Goal: Use online tool/utility: Utilize a website feature to perform a specific function

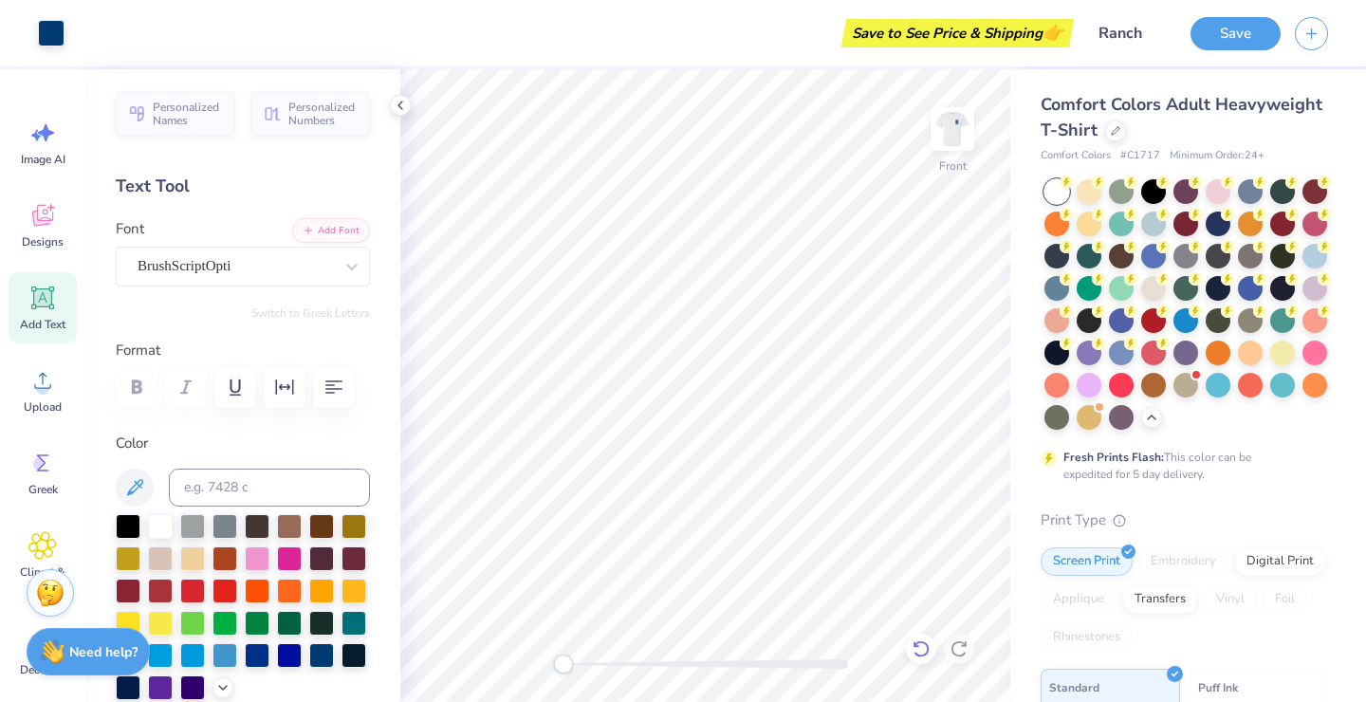
scroll to position [25, 0]
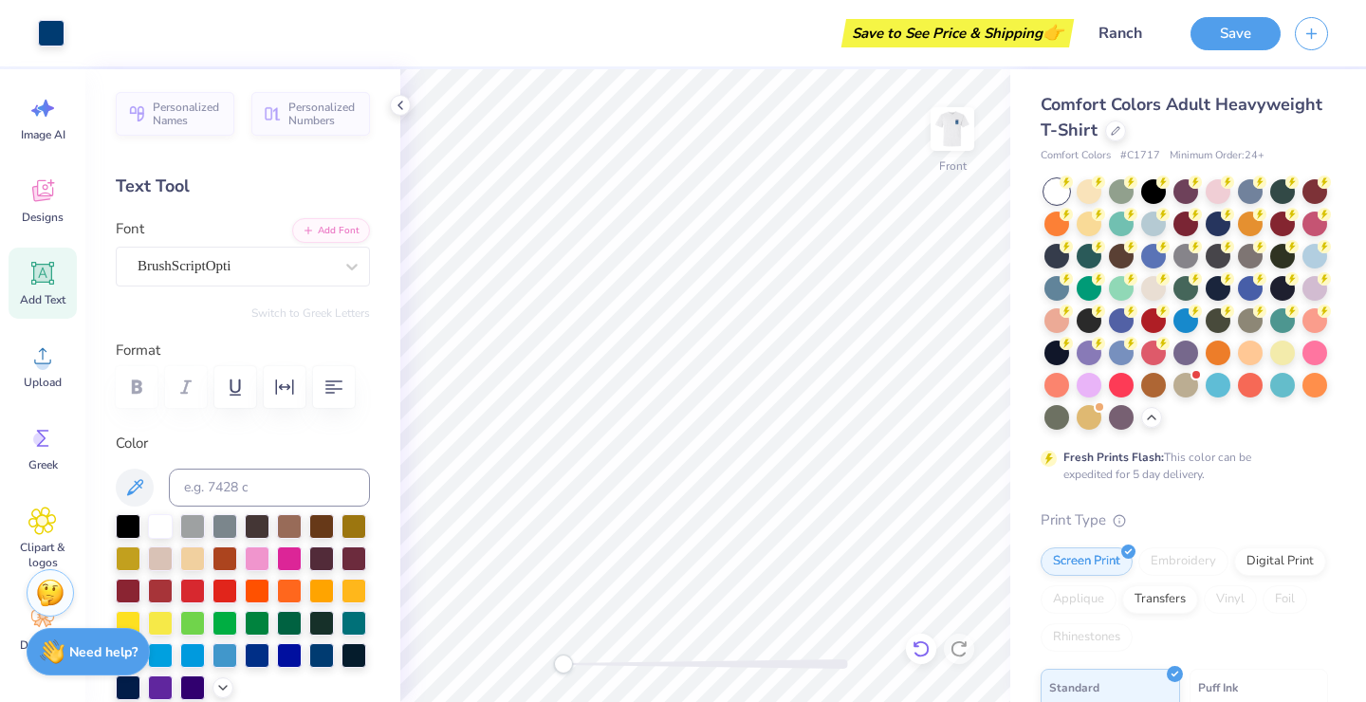
click at [931, 646] on div at bounding box center [921, 649] width 30 height 30
click at [958, 646] on icon at bounding box center [959, 648] width 19 height 19
click at [957, 119] on img at bounding box center [953, 129] width 76 height 76
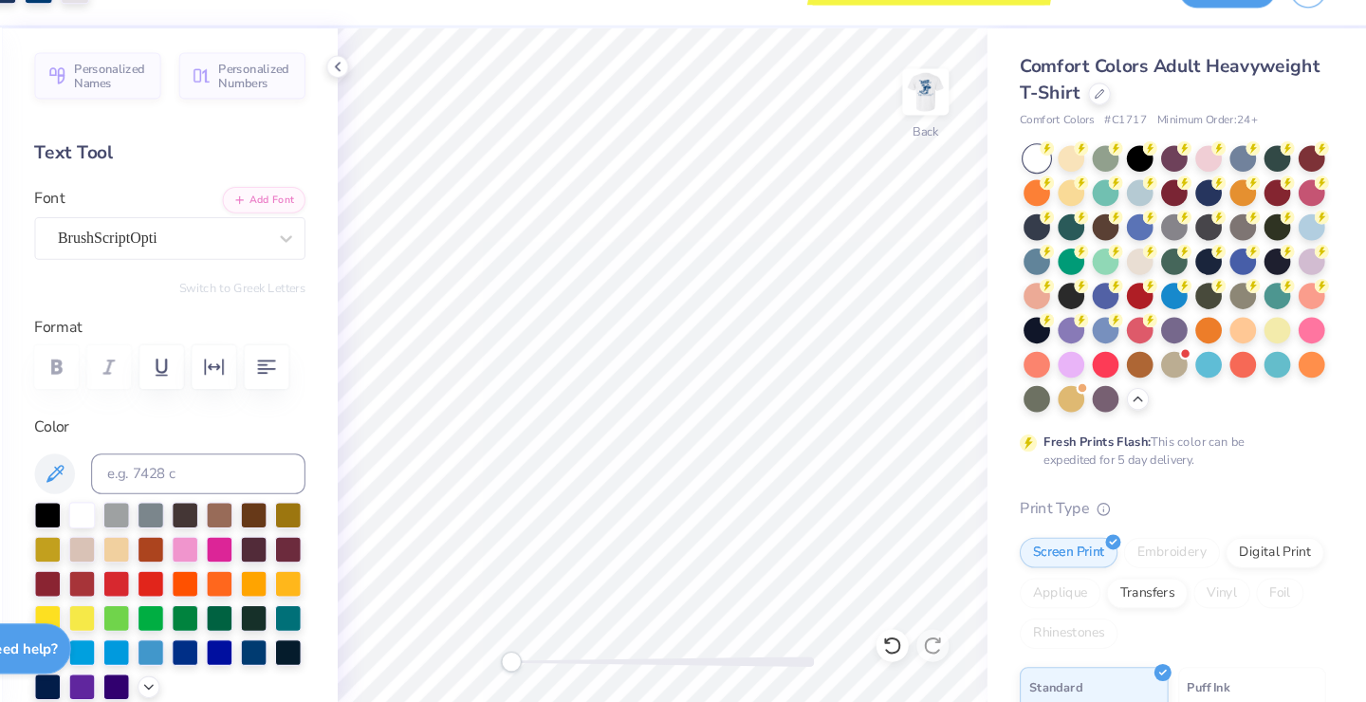
scroll to position [0, 0]
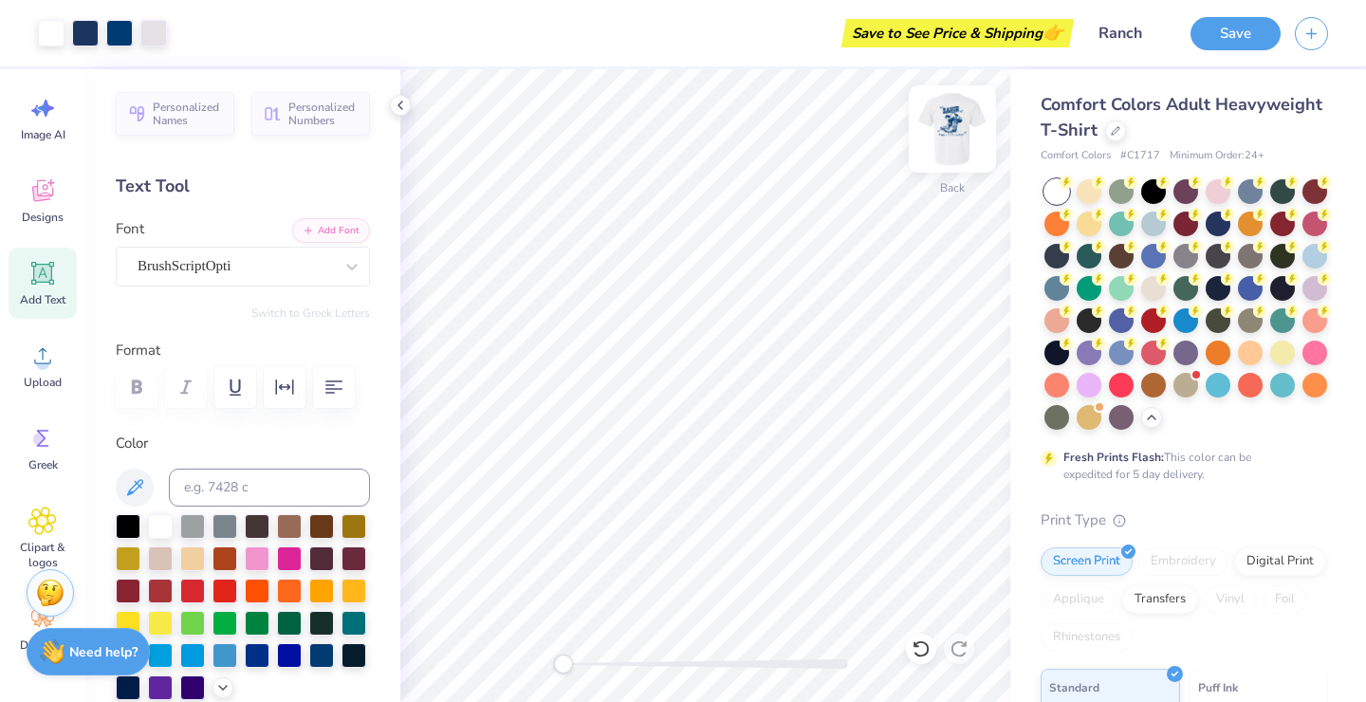
click at [958, 132] on img at bounding box center [953, 129] width 76 height 76
click at [944, 135] on img at bounding box center [953, 129] width 76 height 76
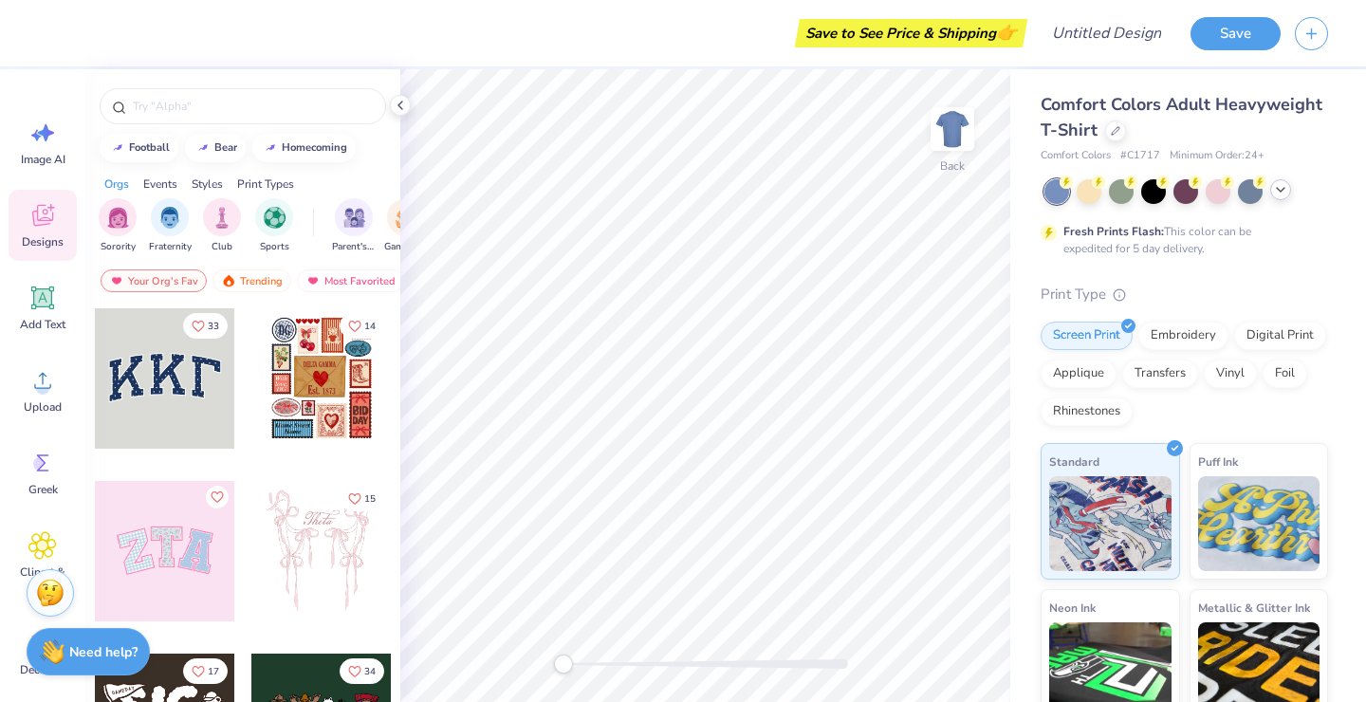
click at [1278, 186] on icon at bounding box center [1280, 189] width 15 height 15
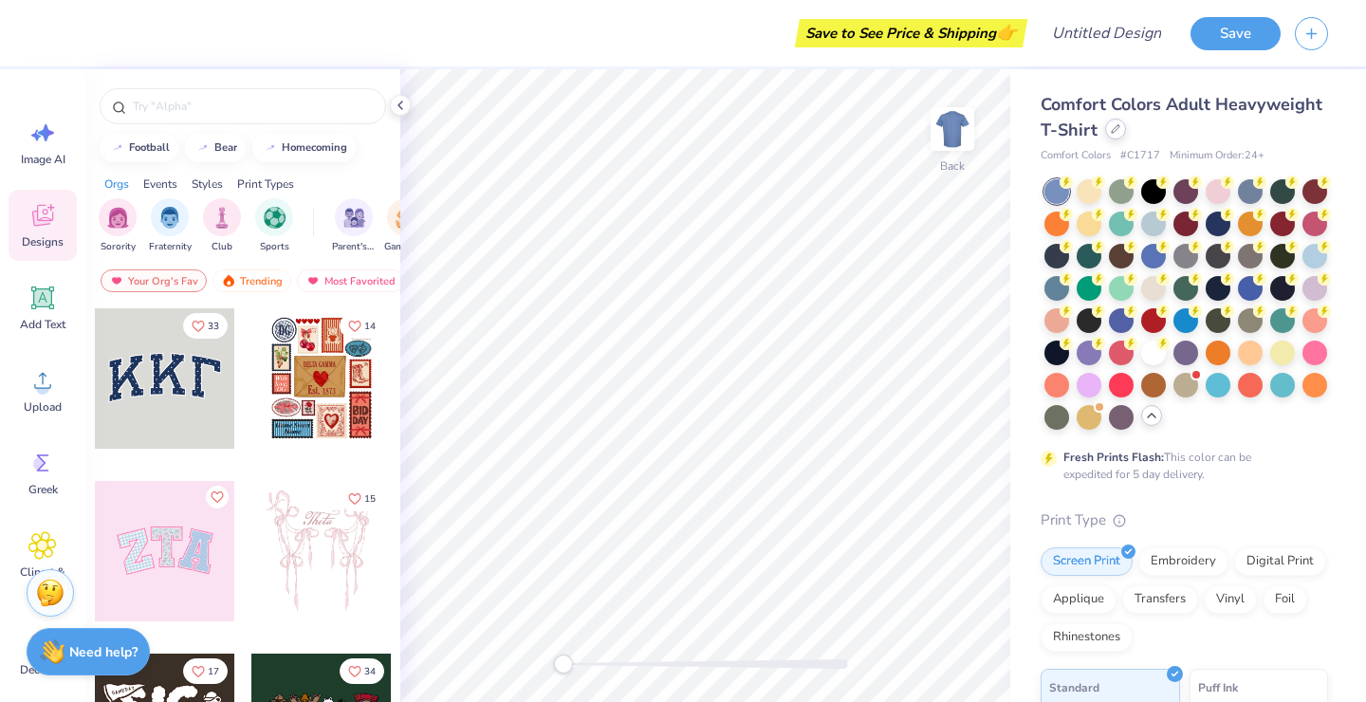
click at [1118, 131] on icon at bounding box center [1115, 128] width 9 height 9
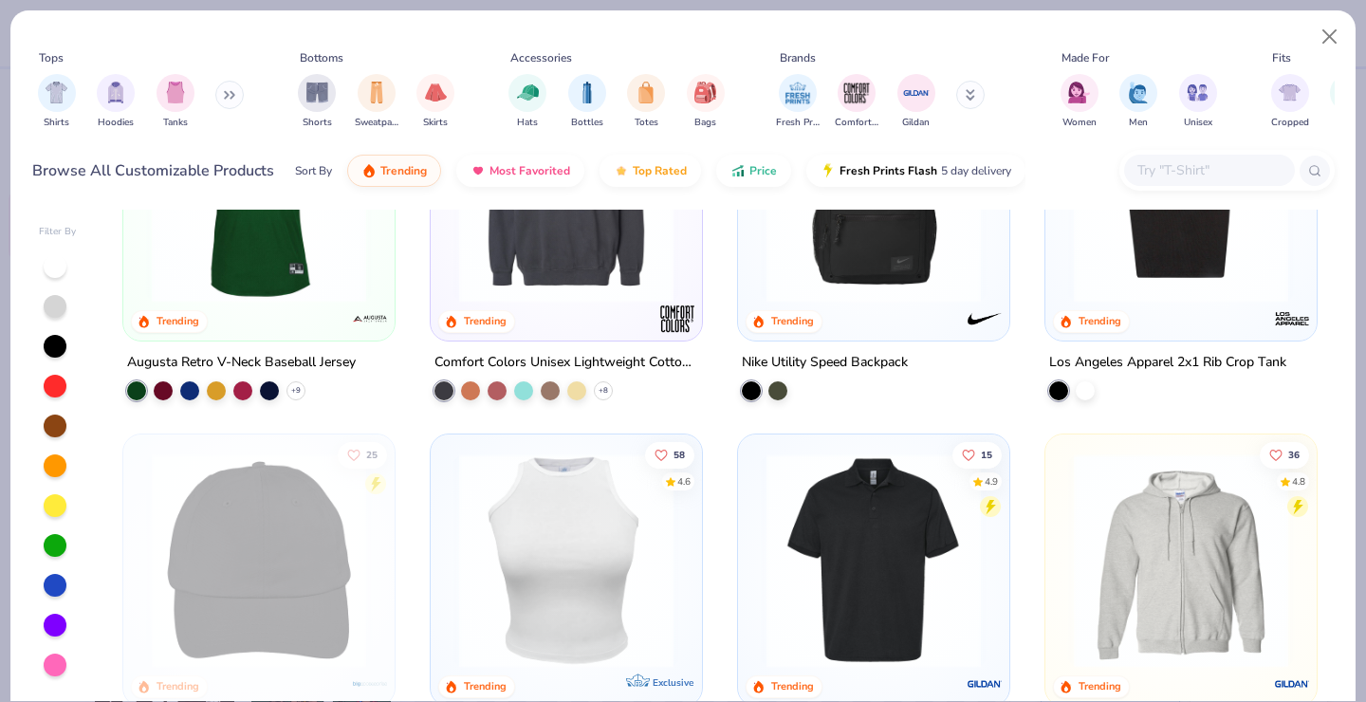
scroll to position [4332, 0]
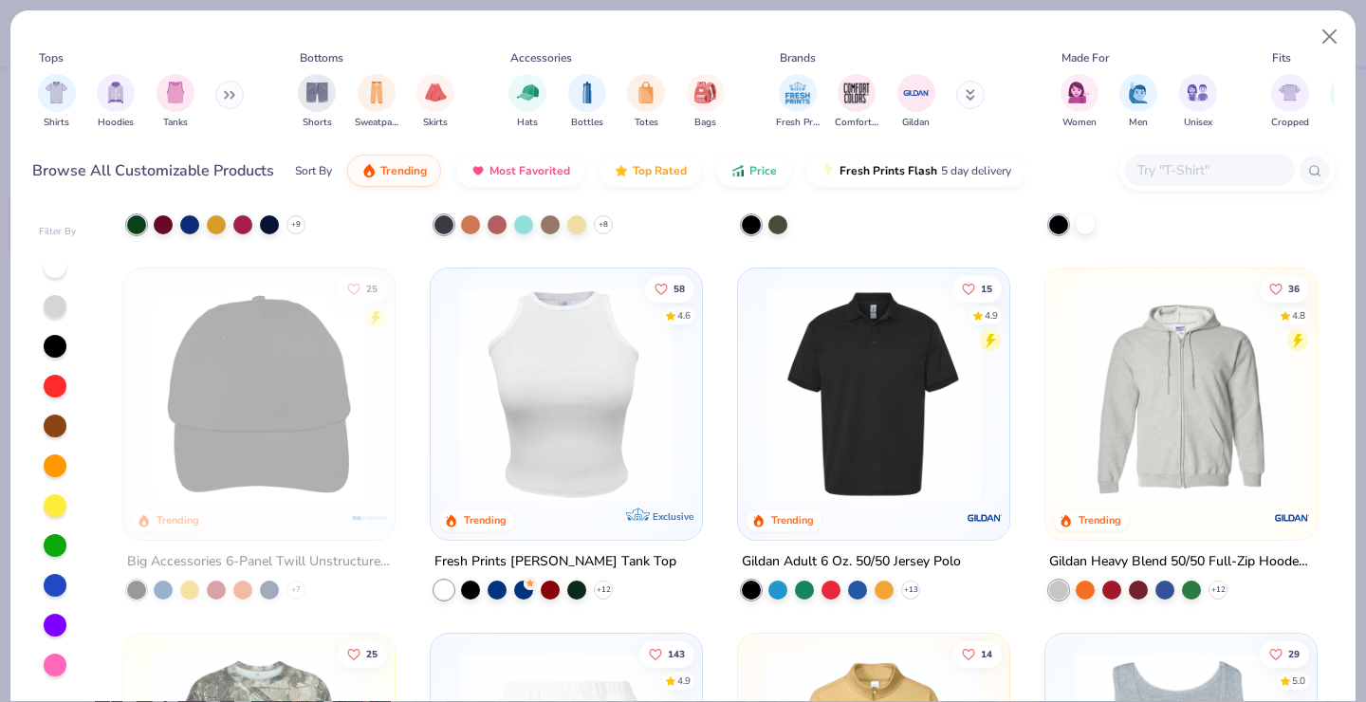
click at [626, 425] on img at bounding box center [566, 394] width 233 height 214
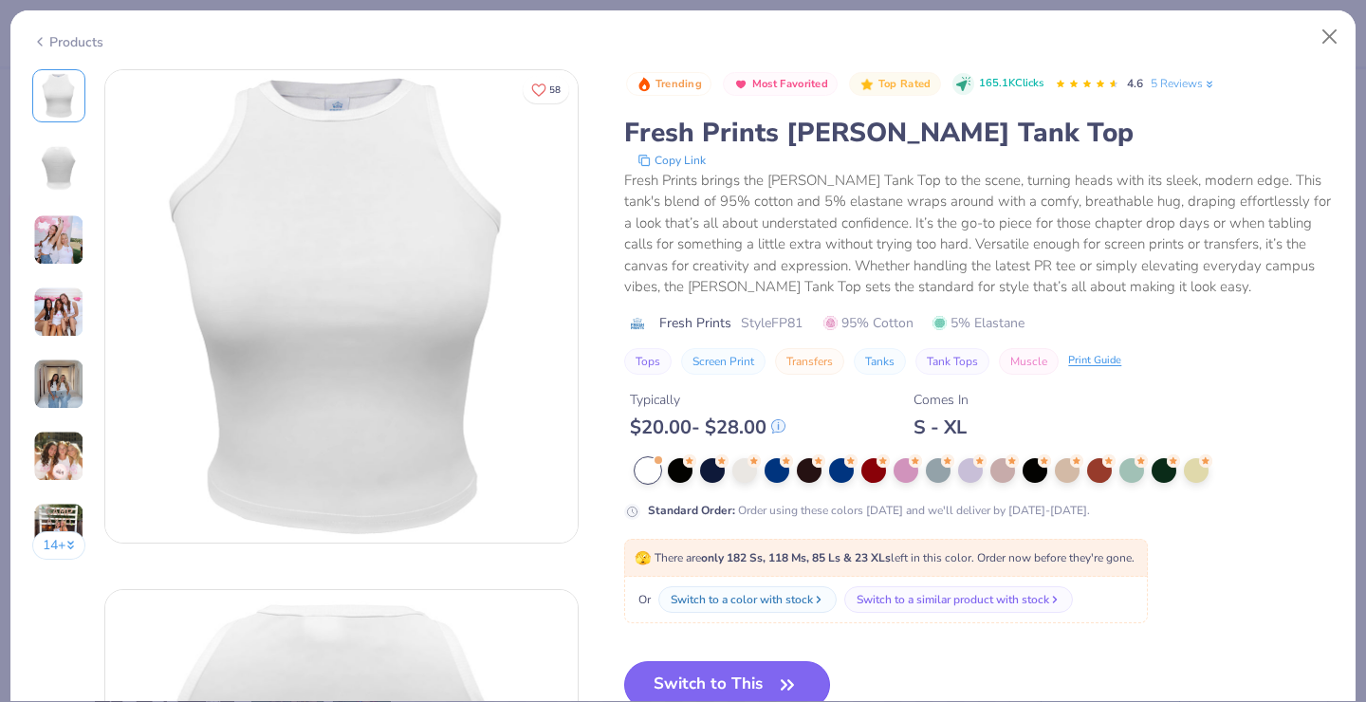
click at [699, 684] on button "Switch to This" at bounding box center [727, 684] width 206 height 47
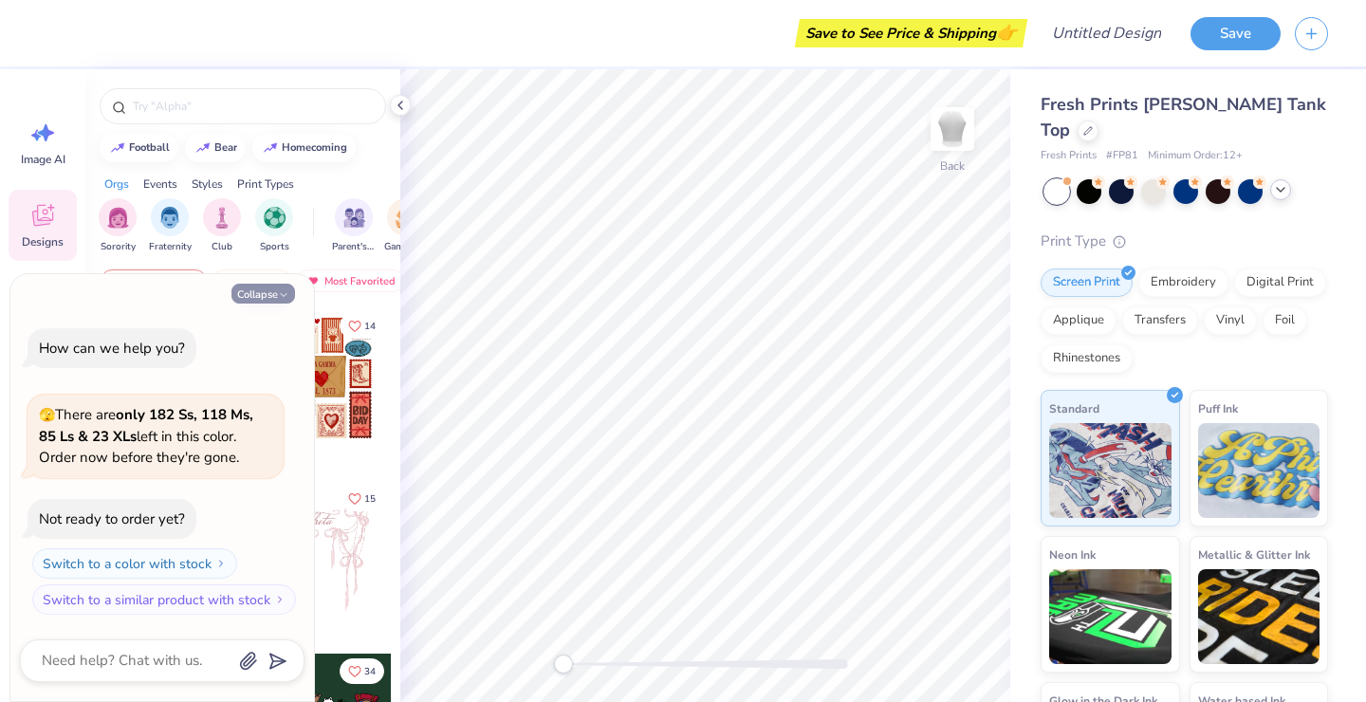
click at [271, 295] on button "Collapse" at bounding box center [263, 294] width 64 height 20
type textarea "x"
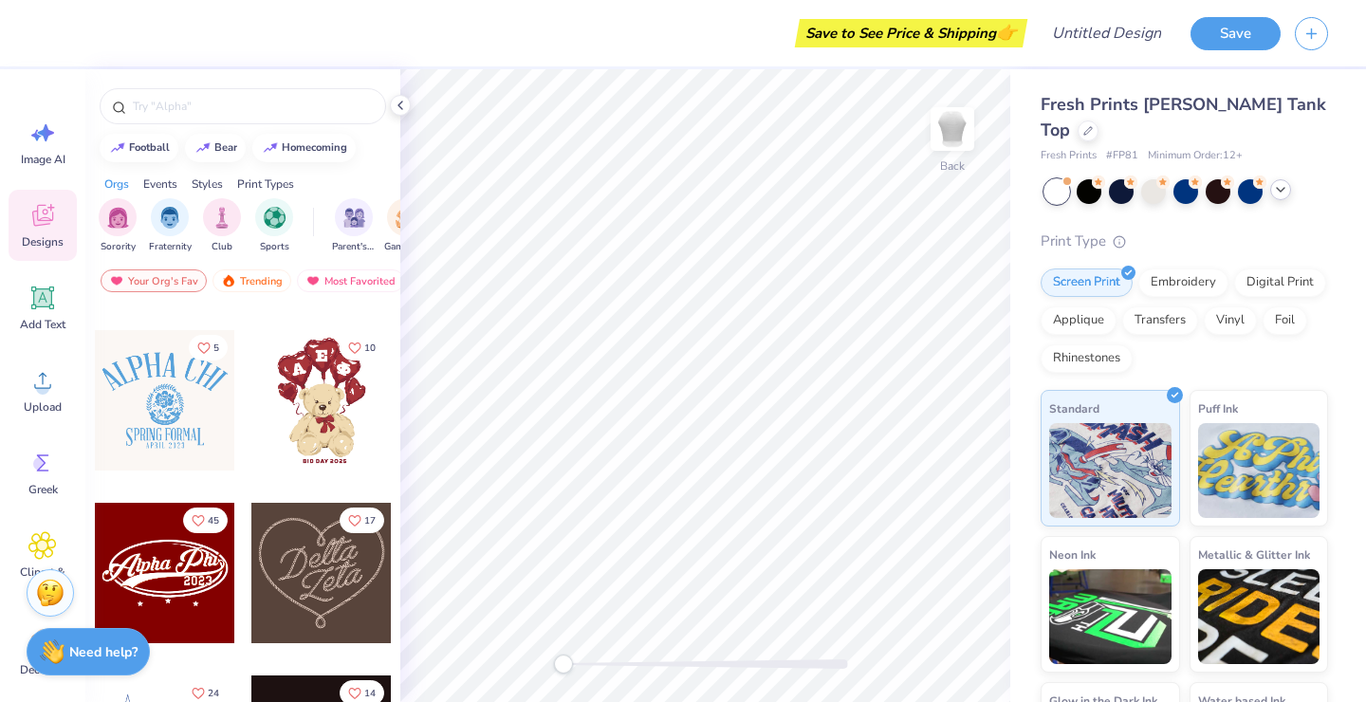
scroll to position [670, 0]
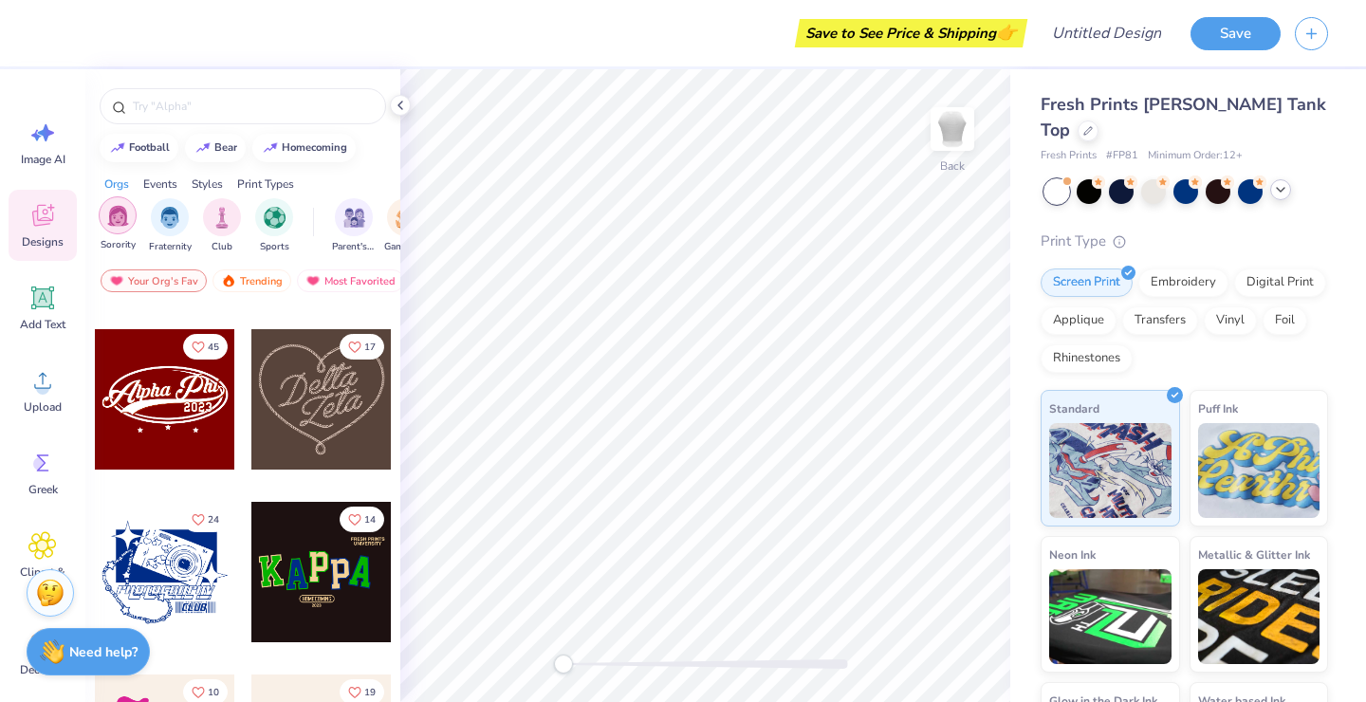
click at [121, 223] on img "filter for Sorority" at bounding box center [118, 216] width 22 height 22
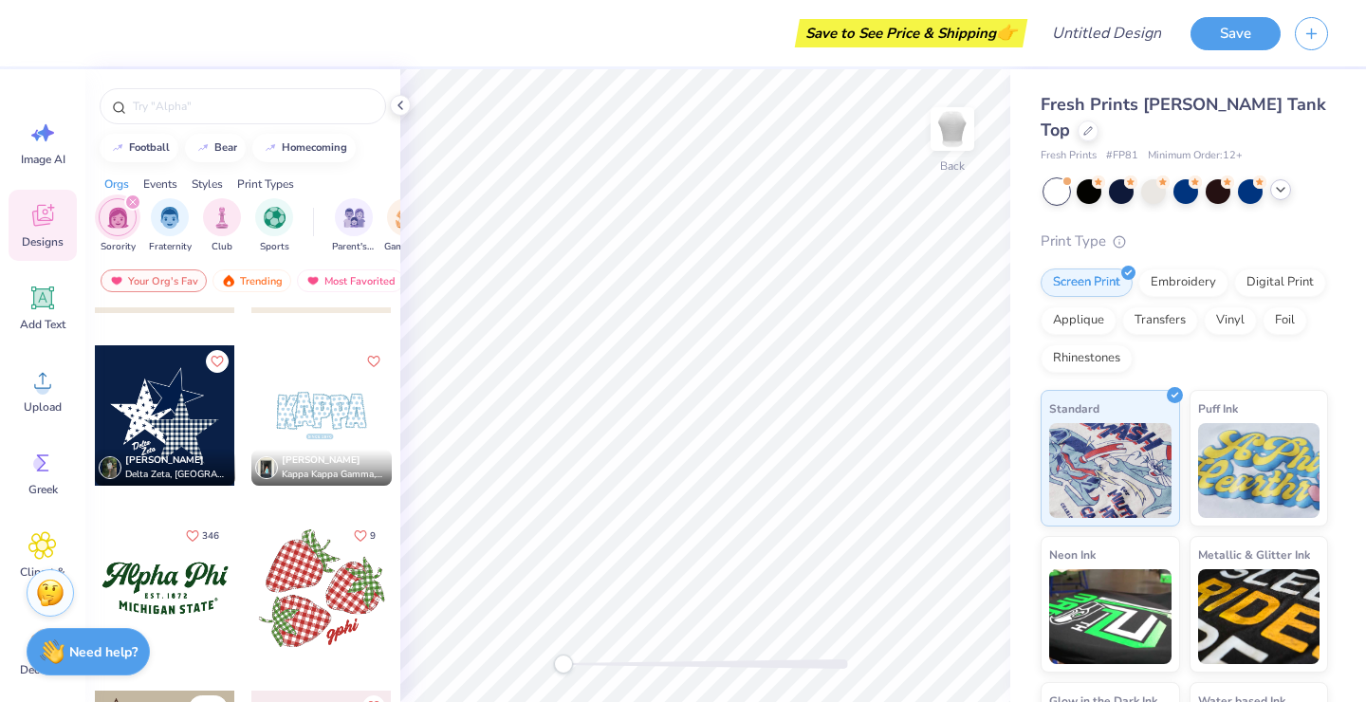
scroll to position [1345, 0]
click at [317, 425] on div at bounding box center [321, 414] width 140 height 140
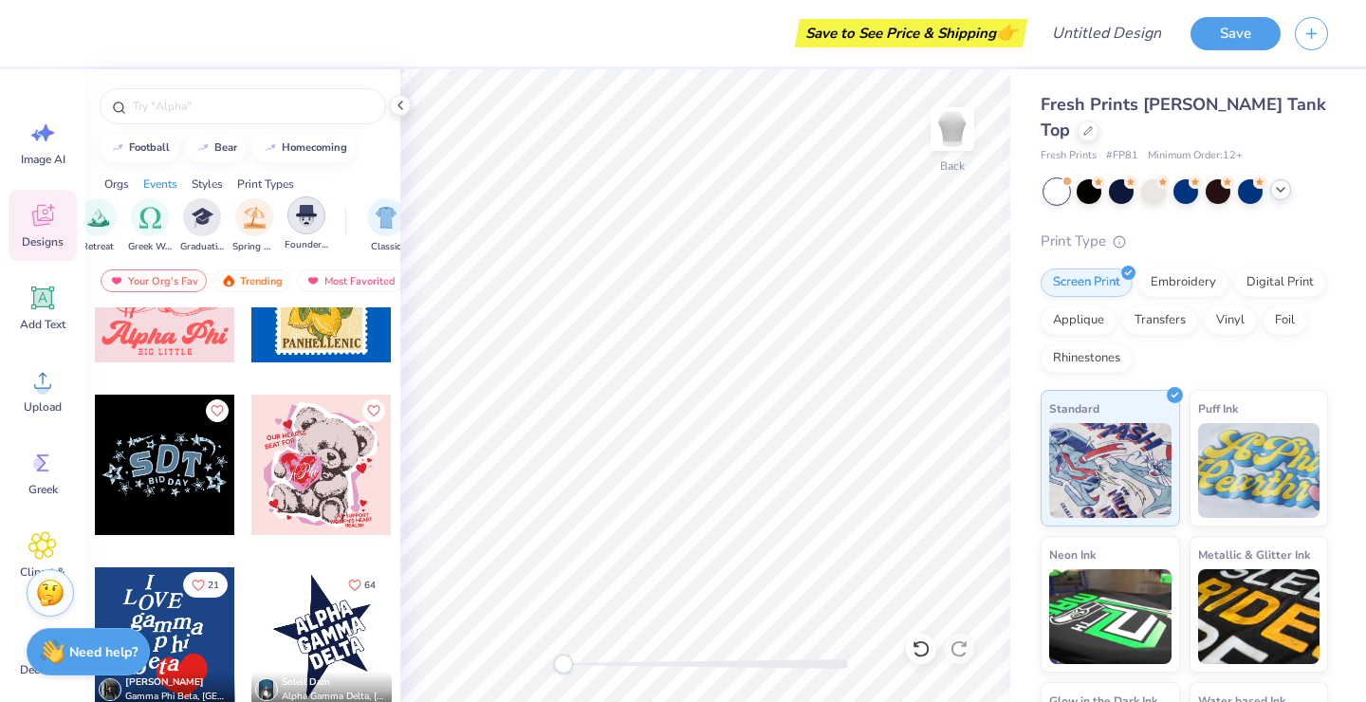
scroll to position [0, 728]
click at [249, 217] on img "filter for Spring Break" at bounding box center [253, 216] width 22 height 22
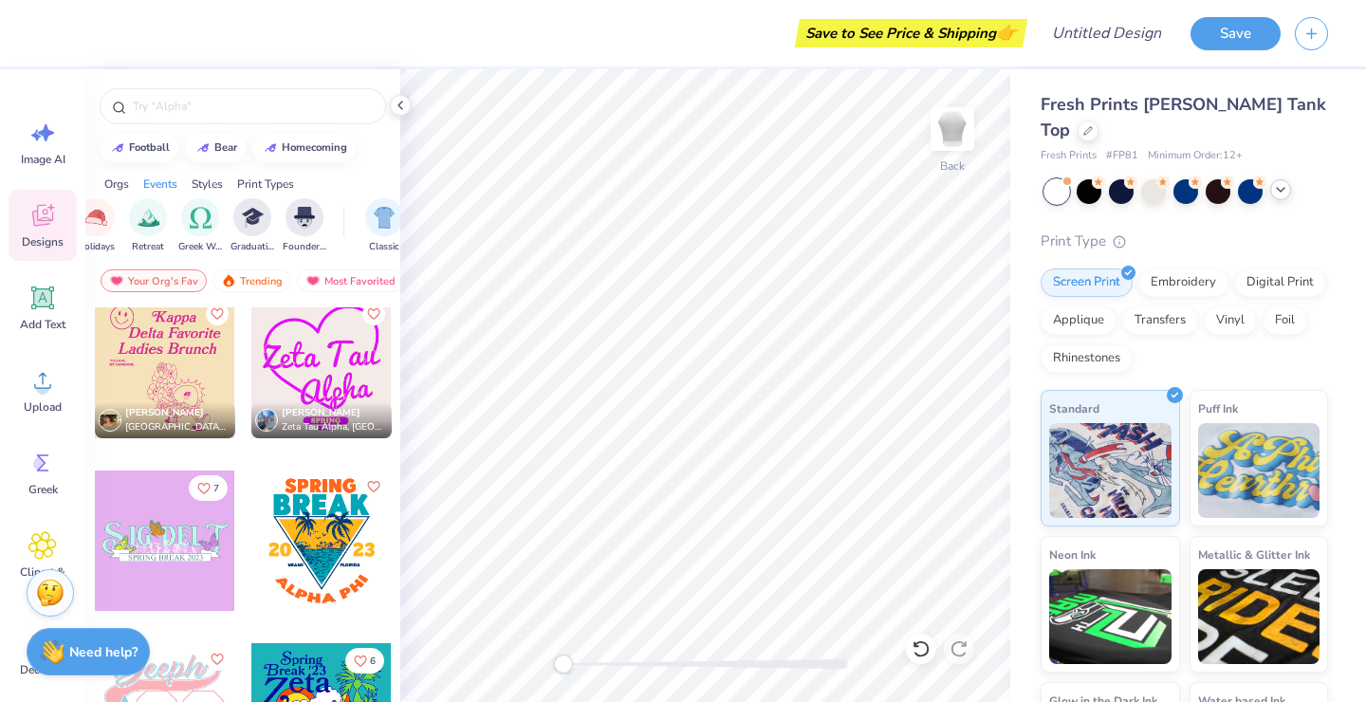
scroll to position [2924, 0]
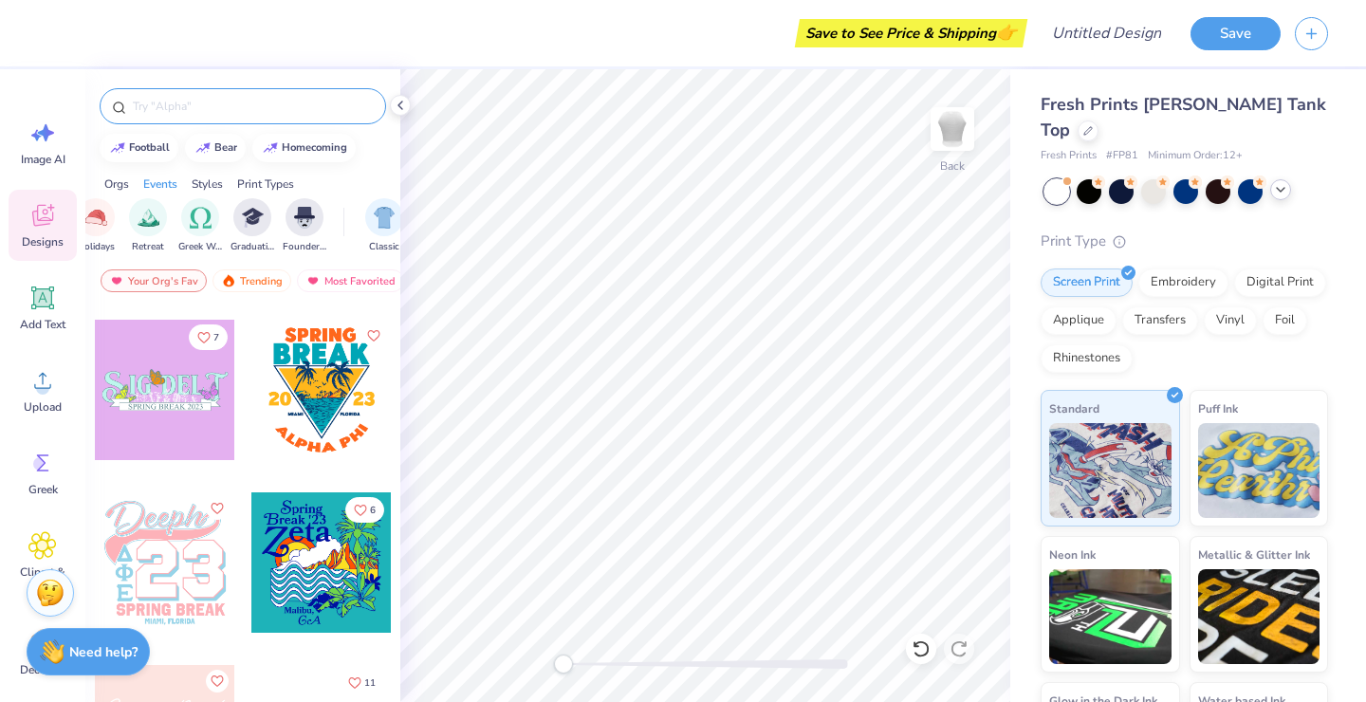
click at [283, 107] on input "text" at bounding box center [252, 106] width 243 height 19
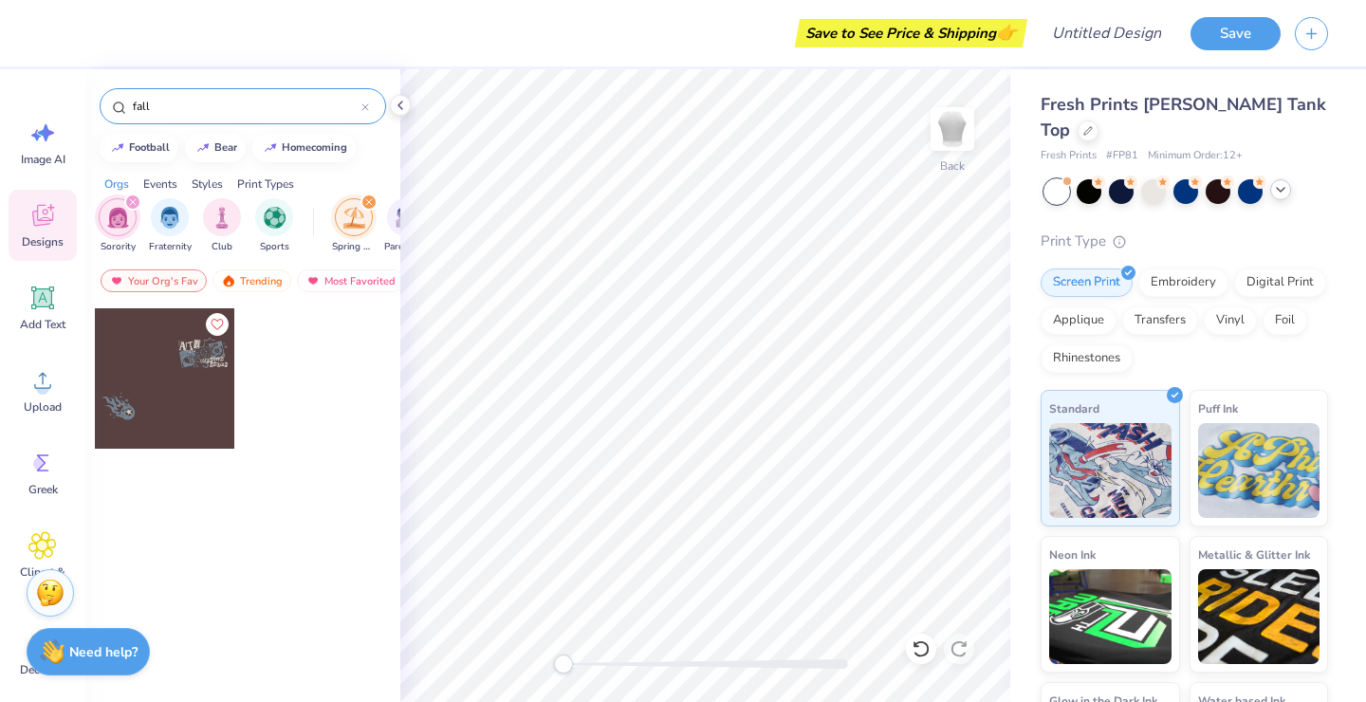
click at [203, 182] on div "Styles" at bounding box center [207, 184] width 31 height 17
click at [162, 210] on img "filter for Minimalist" at bounding box center [169, 216] width 21 height 22
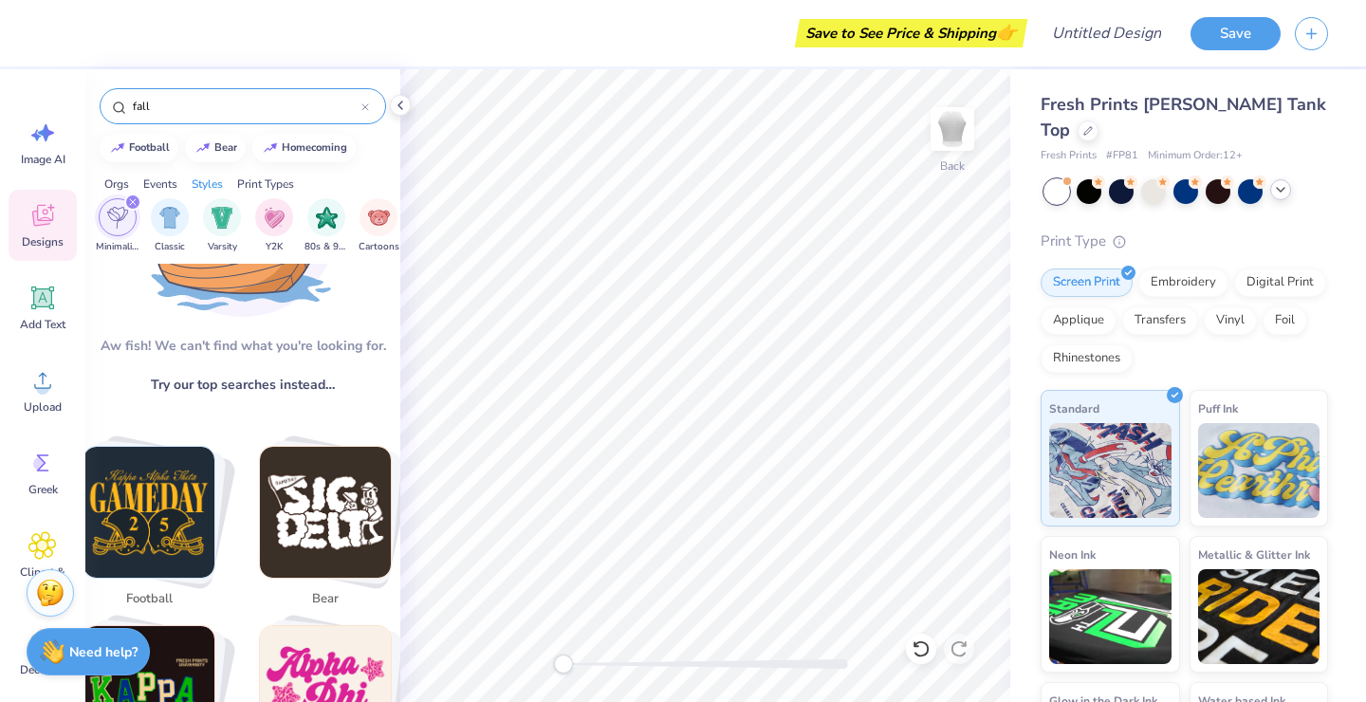
scroll to position [419, 0]
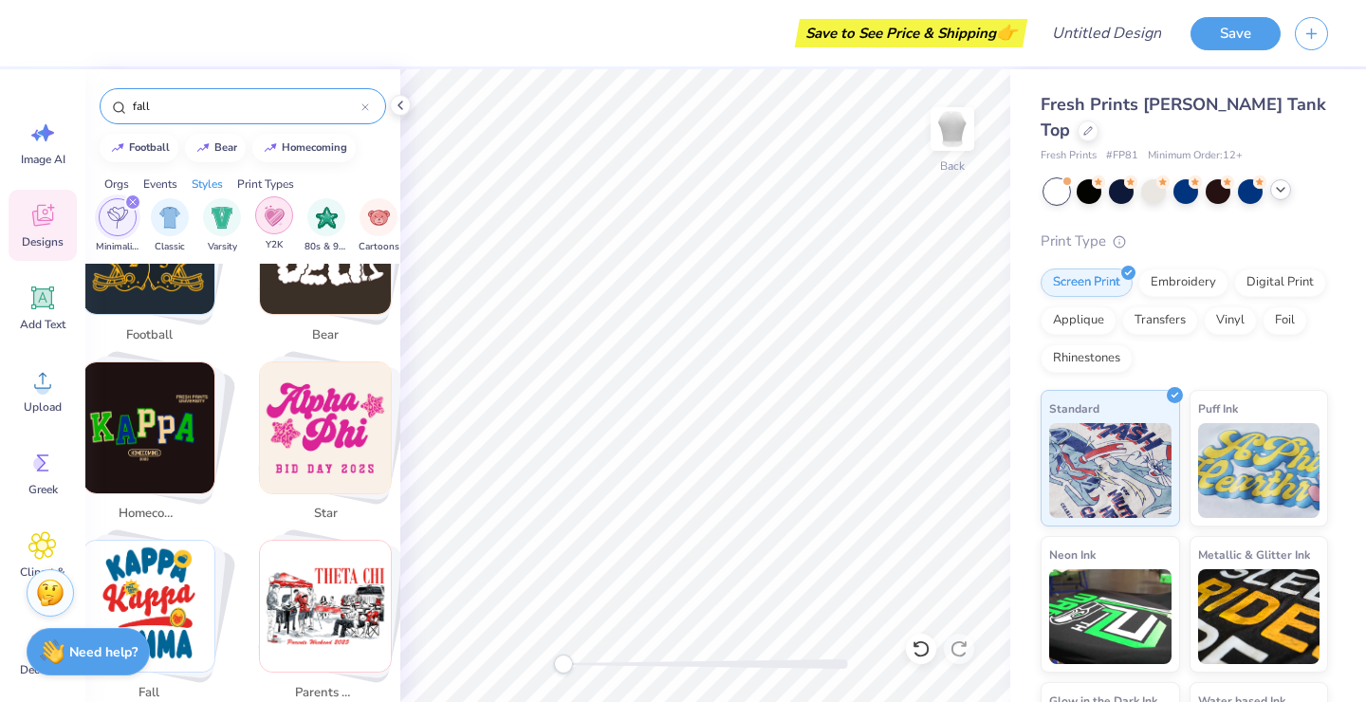
click at [278, 233] on div "filter for Y2K" at bounding box center [274, 215] width 38 height 38
click at [185, 200] on icon "filter for Minimalist" at bounding box center [185, 202] width 8 height 8
click at [130, 200] on icon "filter for Y2K" at bounding box center [133, 202] width 6 height 6
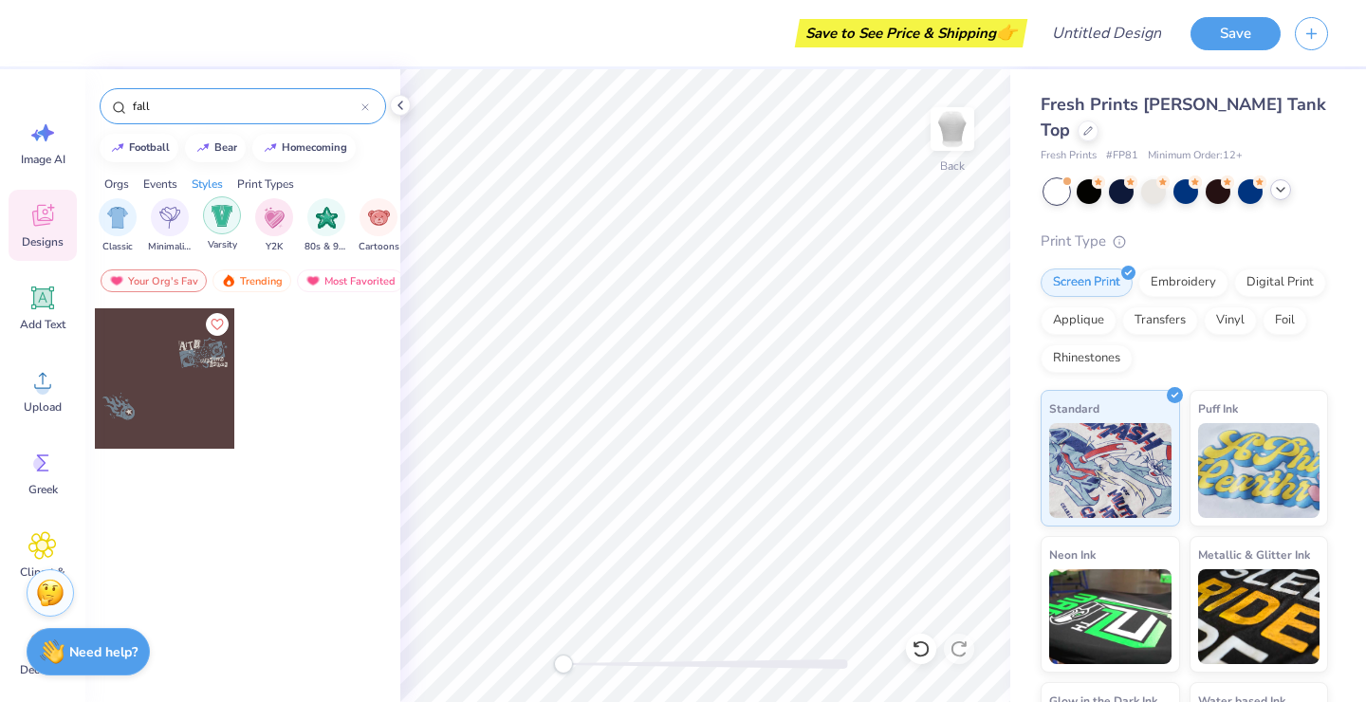
click at [221, 219] on img "filter for Varsity" at bounding box center [223, 216] width 22 height 22
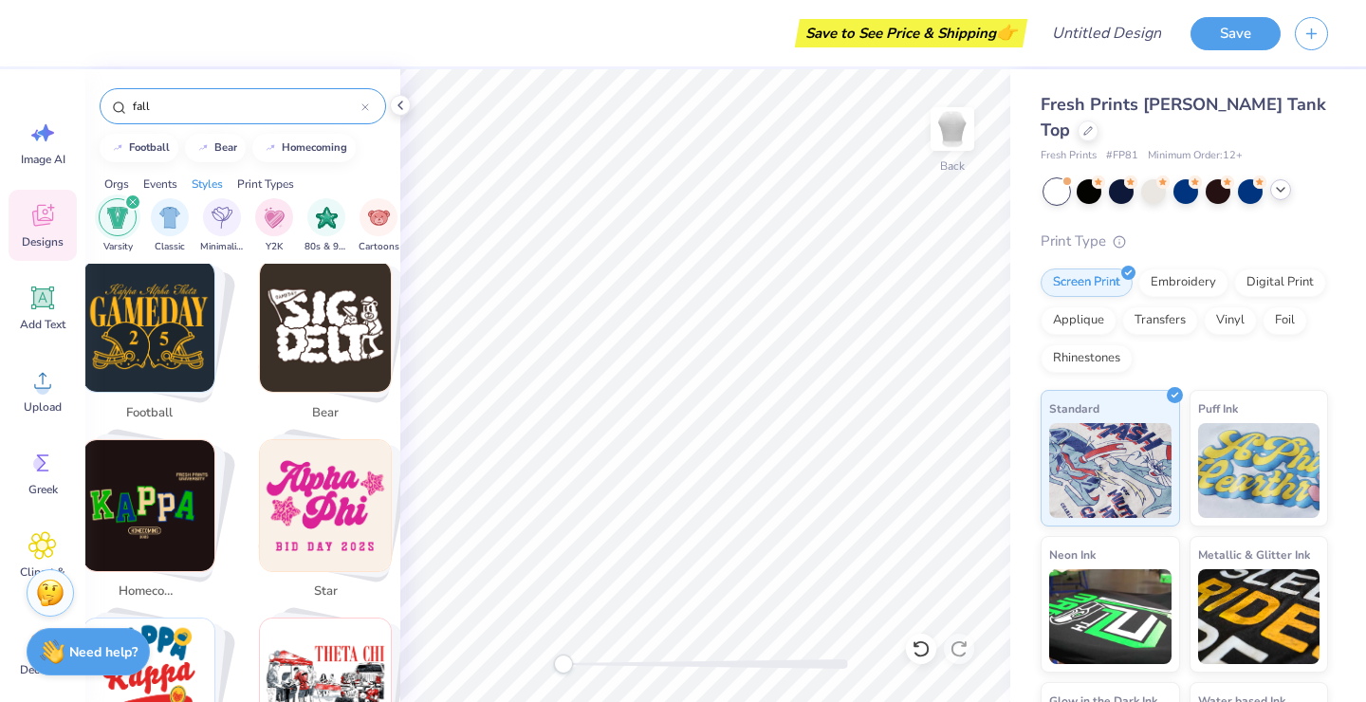
scroll to position [340, 0]
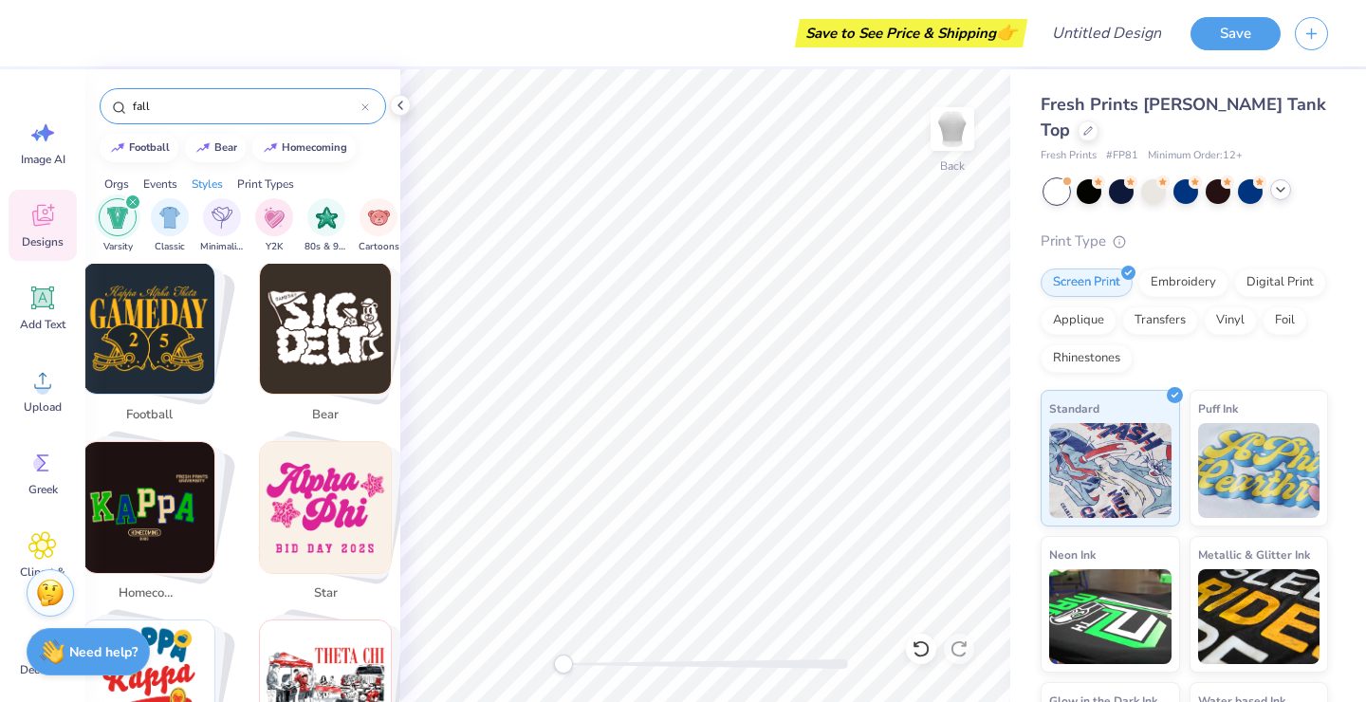
click at [160, 338] on img "Stack Card Button football" at bounding box center [148, 328] width 131 height 131
type input "football"
click at [171, 320] on img "Stack Card Button football" at bounding box center [148, 328] width 131 height 131
click at [157, 407] on span "football" at bounding box center [150, 415] width 62 height 19
click at [157, 420] on span "football" at bounding box center [150, 415] width 62 height 19
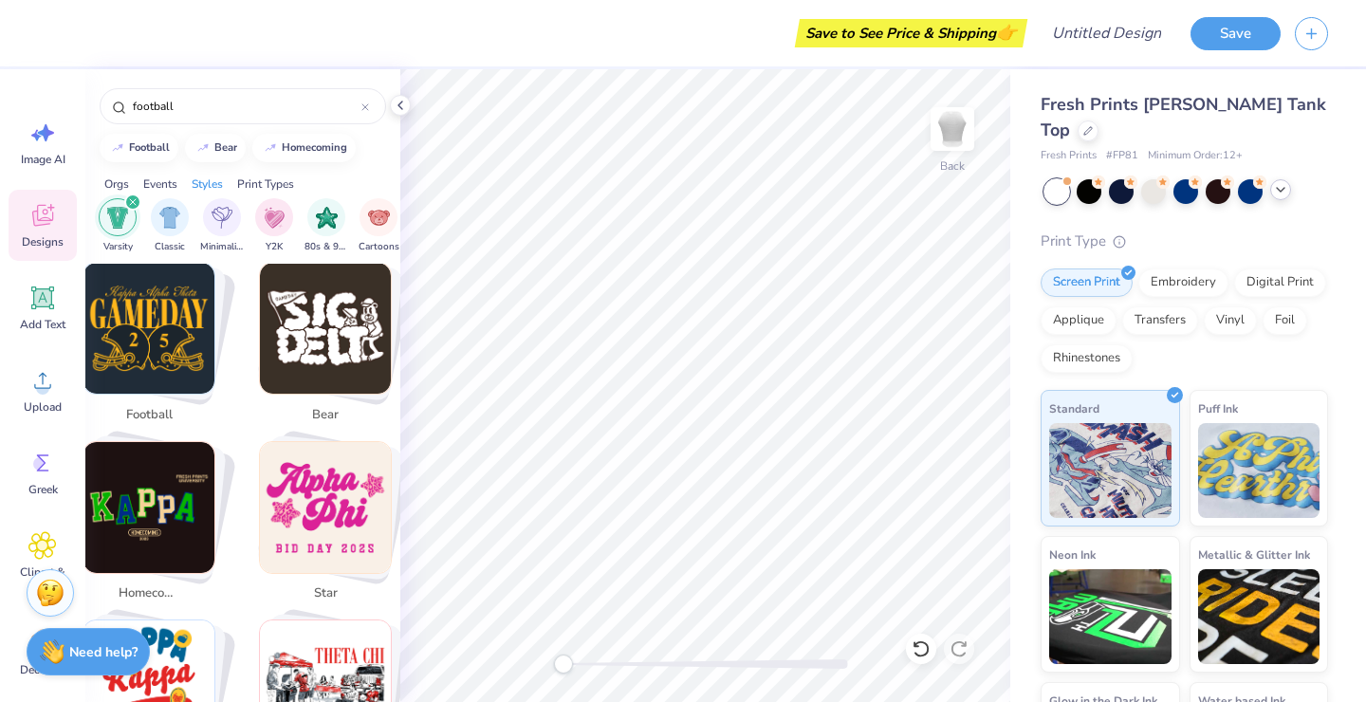
click at [160, 331] on img "Stack Card Button football" at bounding box center [148, 328] width 131 height 131
click at [122, 331] on img "Stack Card Button football" at bounding box center [148, 328] width 131 height 131
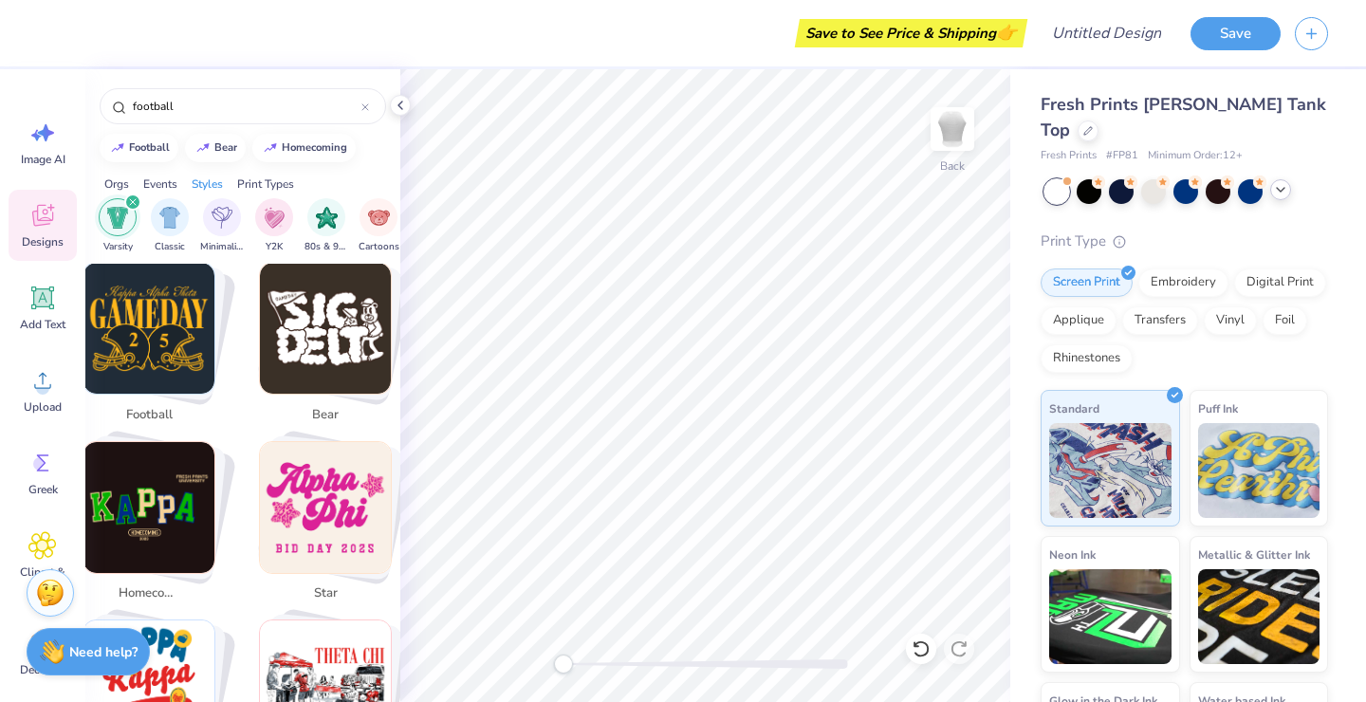
click at [181, 323] on img "Stack Card Button football" at bounding box center [148, 328] width 131 height 131
click at [119, 309] on img "Stack Card Button football" at bounding box center [148, 328] width 131 height 131
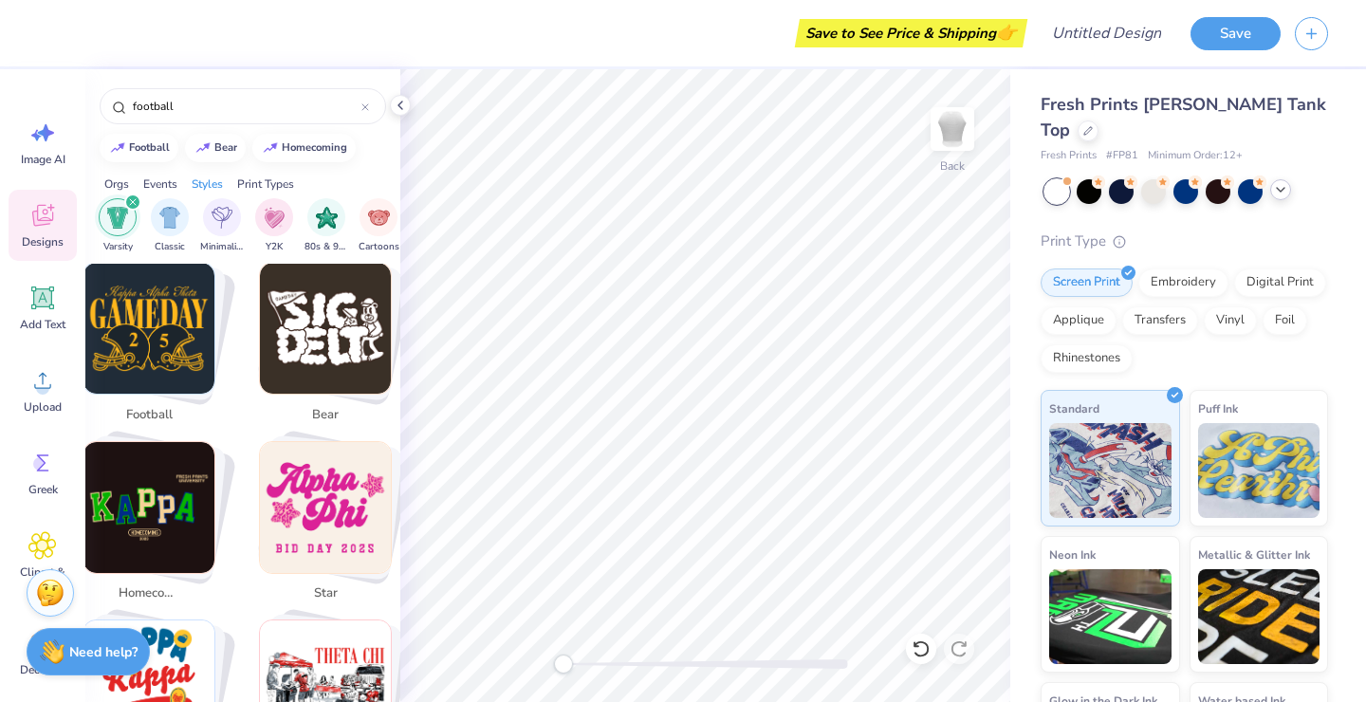
click at [119, 309] on img "Stack Card Button football" at bounding box center [148, 328] width 131 height 131
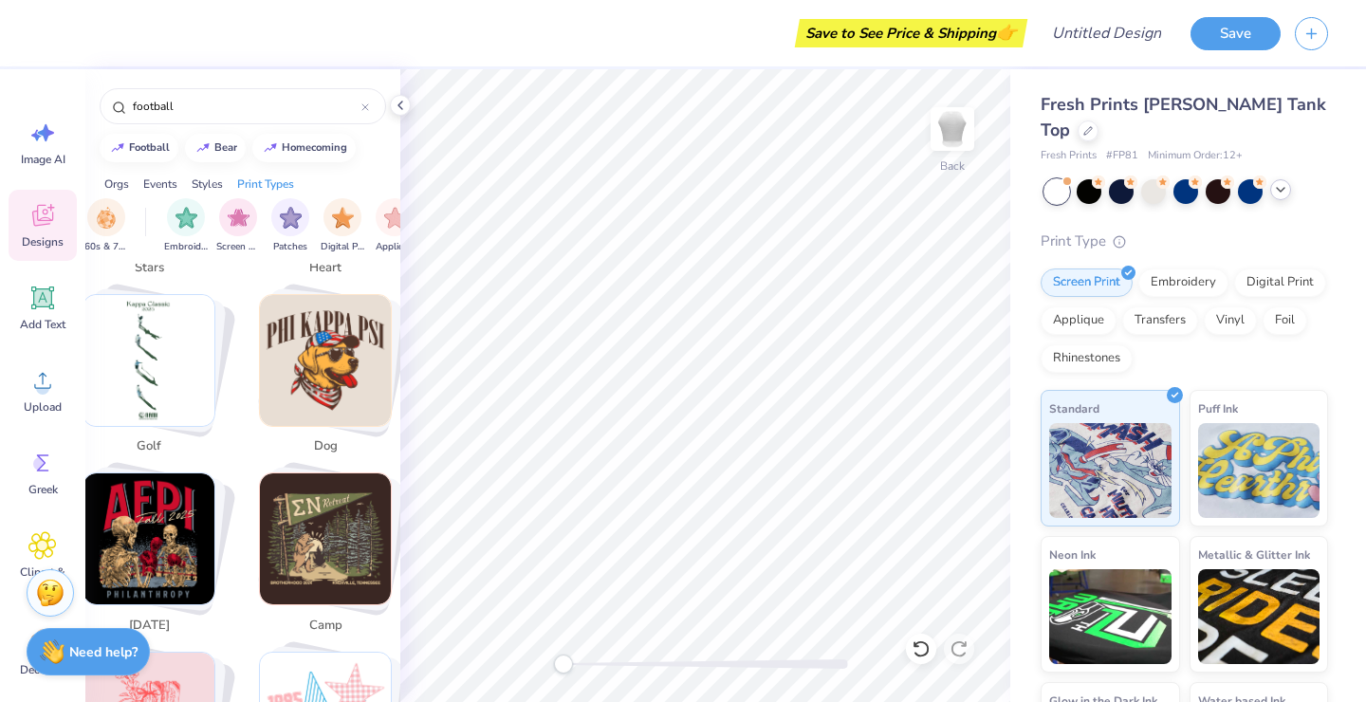
scroll to position [0, 1606]
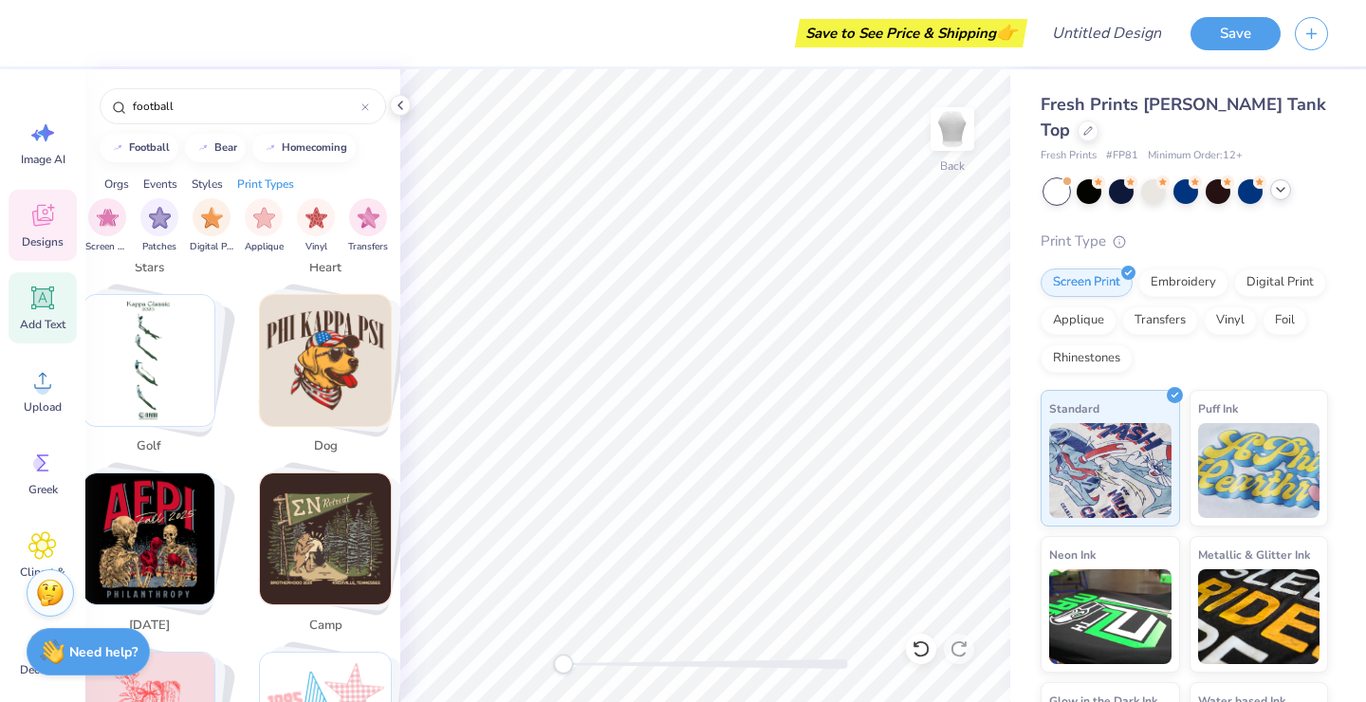
click at [37, 307] on icon at bounding box center [42, 298] width 28 height 28
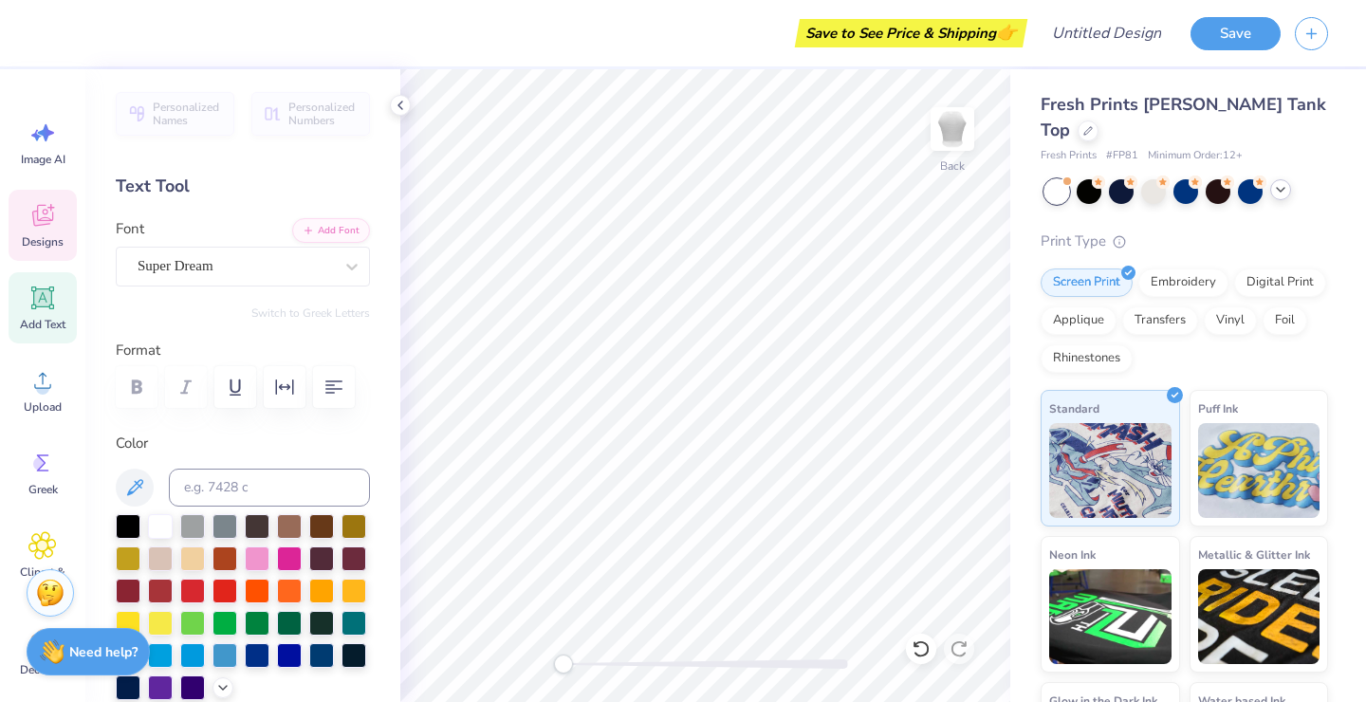
click at [36, 223] on icon at bounding box center [42, 218] width 18 height 15
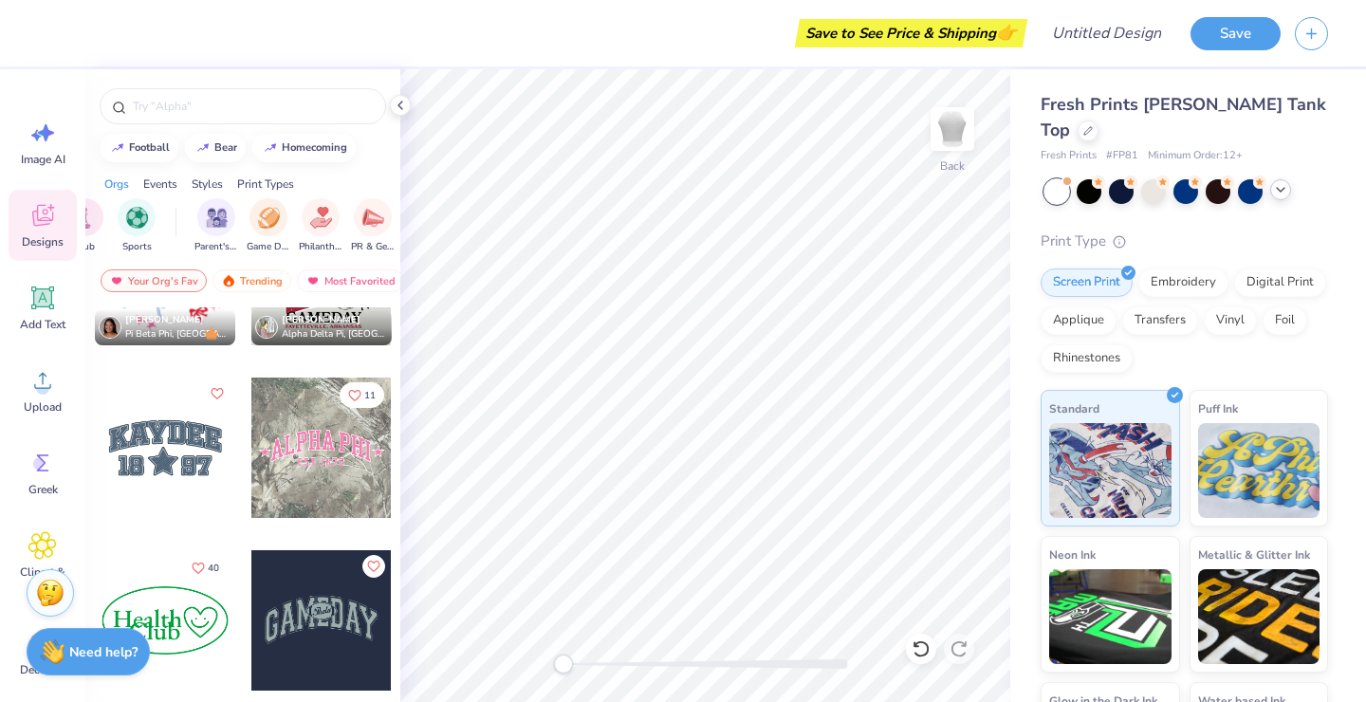
scroll to position [0, 160]
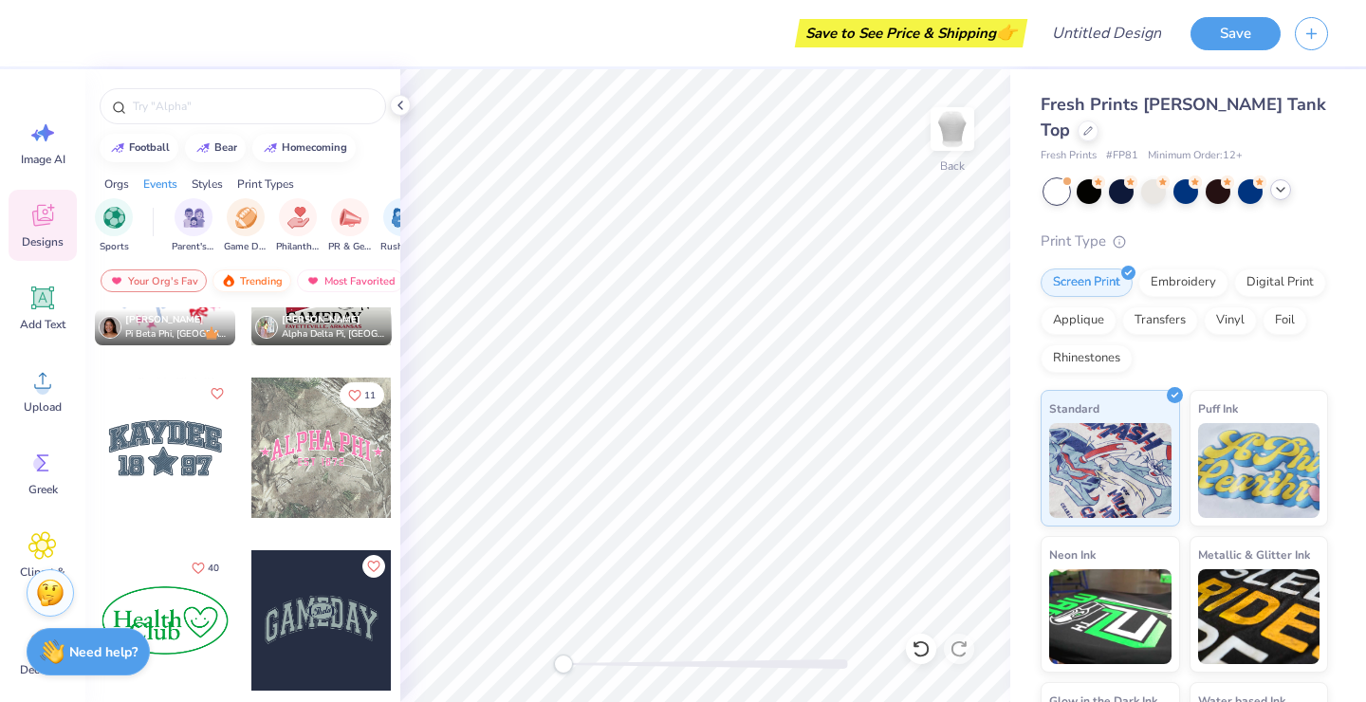
click at [258, 282] on div "Trending" at bounding box center [252, 280] width 79 height 23
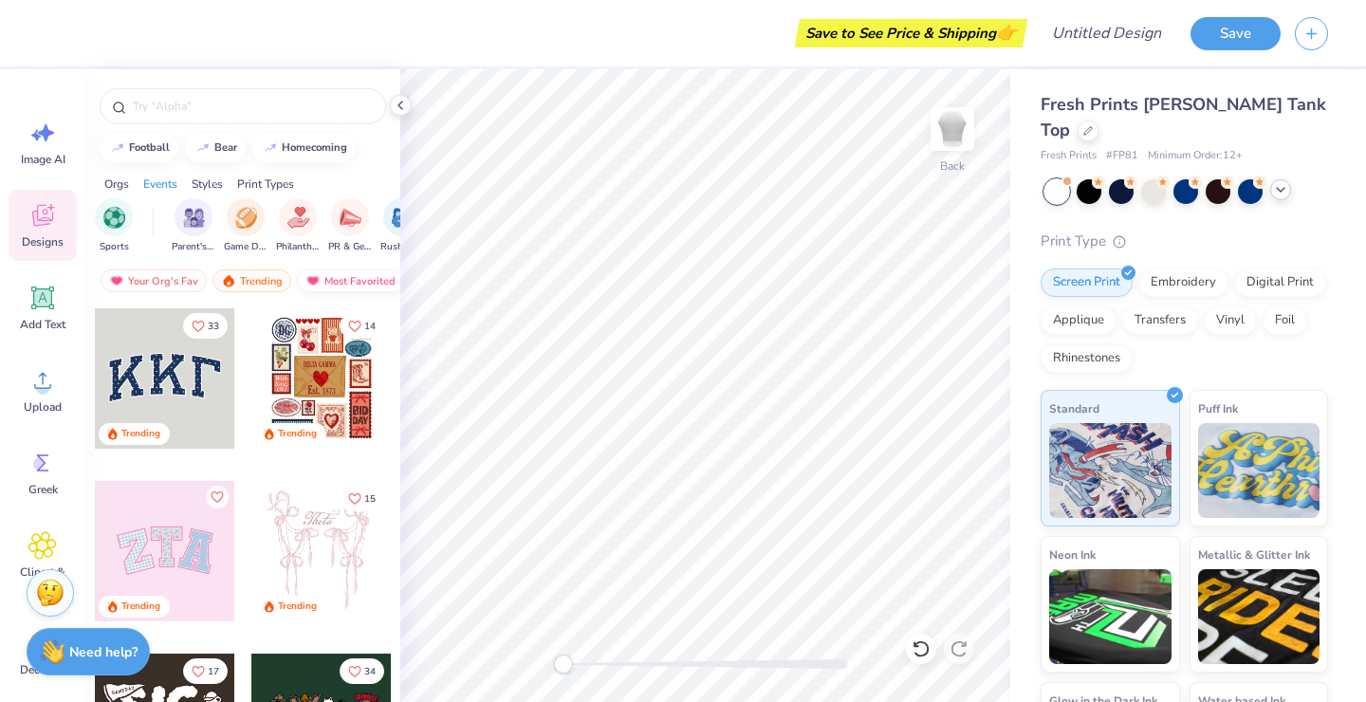
click at [356, 285] on div "Most Favorited" at bounding box center [350, 280] width 107 height 23
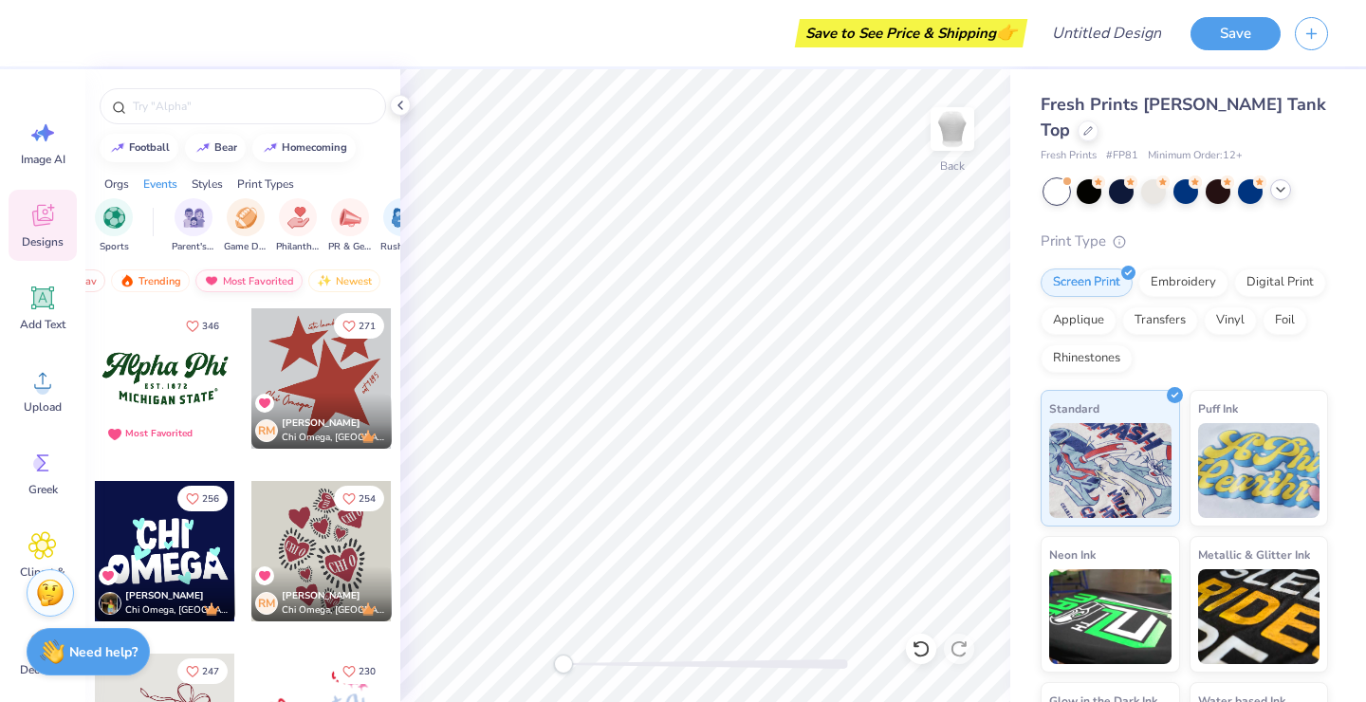
scroll to position [0, 110]
click at [322, 277] on div "Newest" at bounding box center [336, 280] width 72 height 23
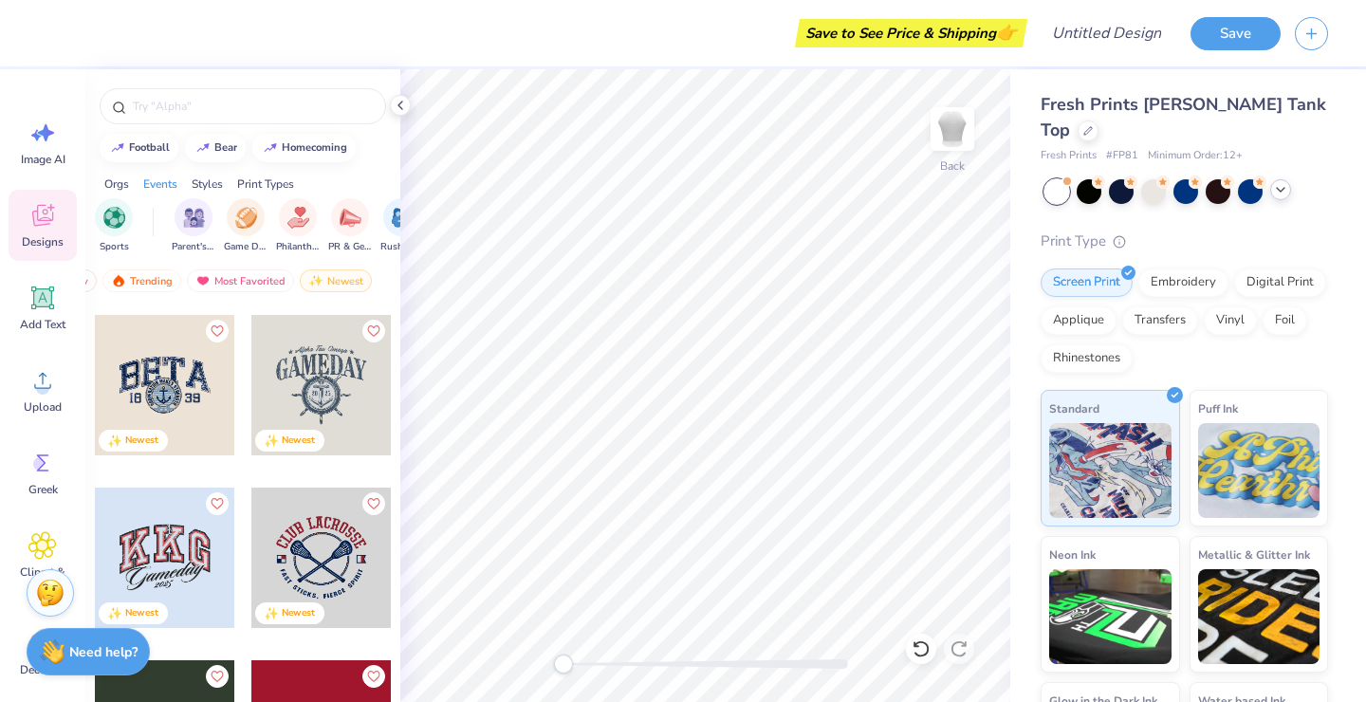
scroll to position [10517, 0]
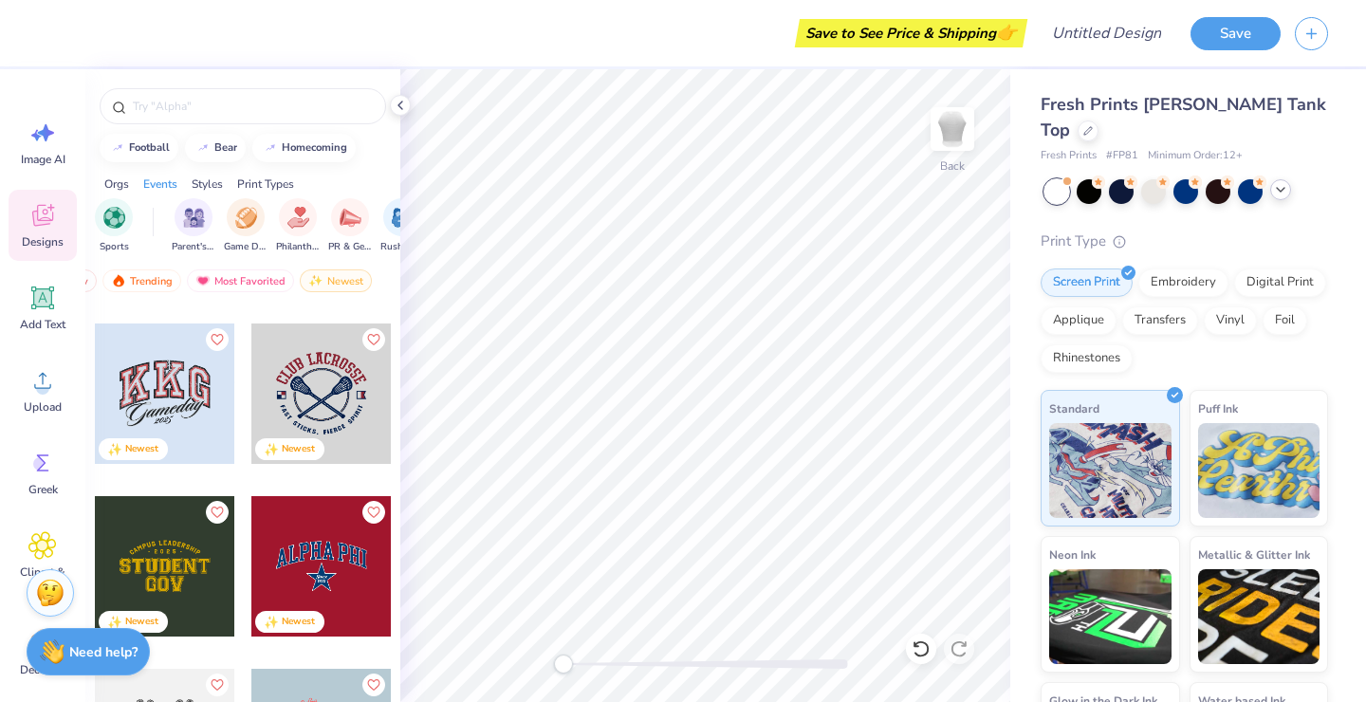
click at [183, 424] on div at bounding box center [165, 393] width 140 height 140
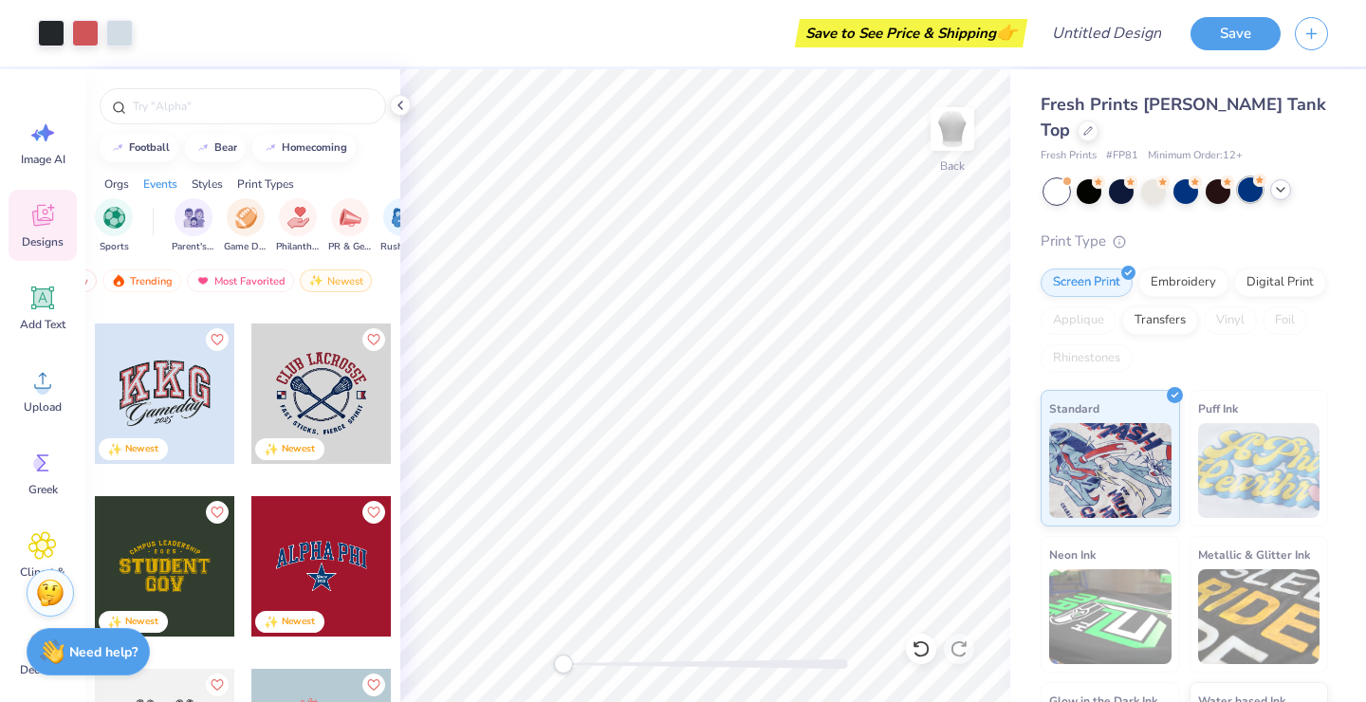
click at [1253, 177] on div at bounding box center [1250, 189] width 25 height 25
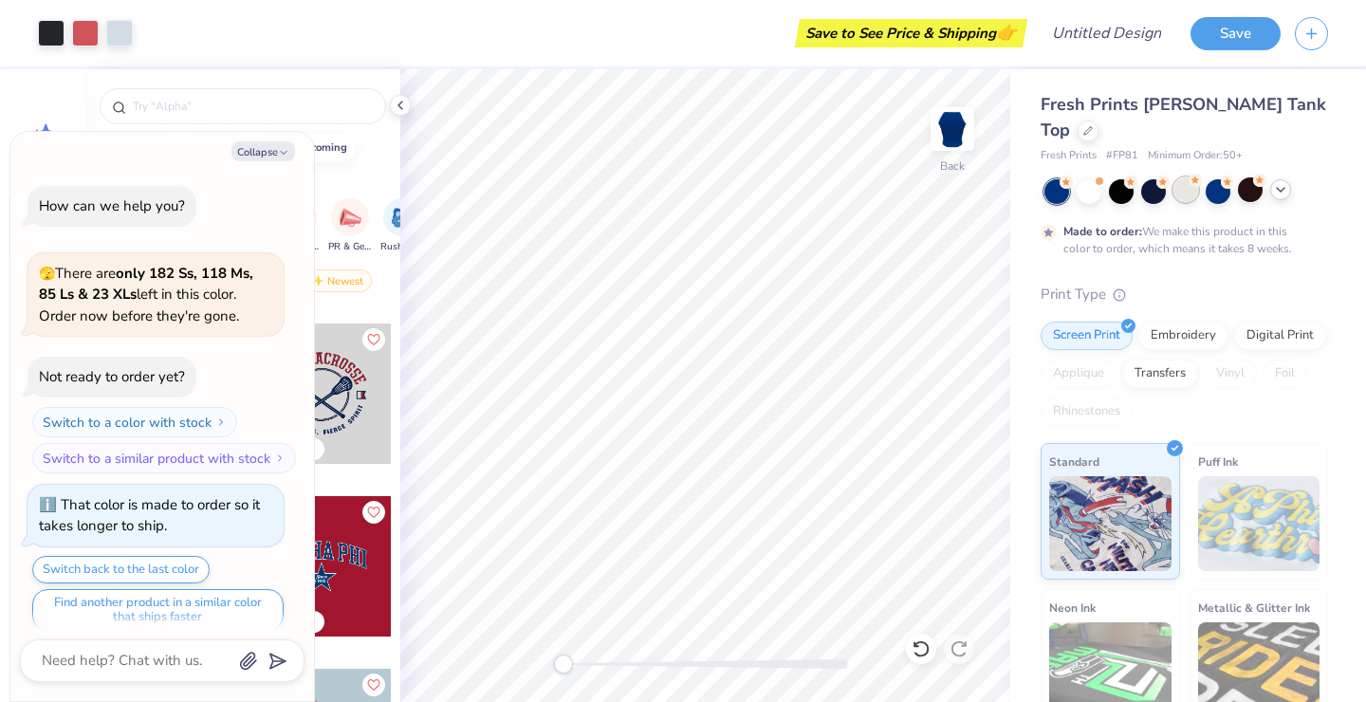
scroll to position [15, 0]
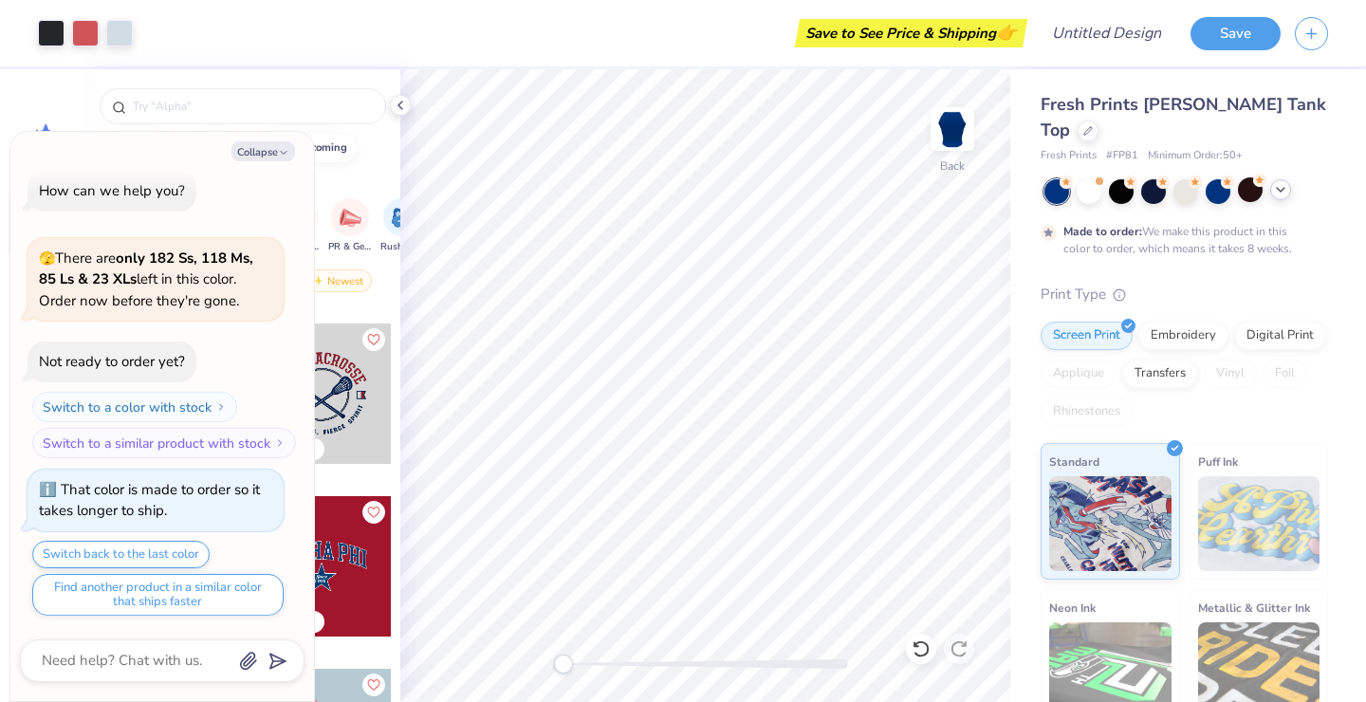
click at [1136, 179] on div at bounding box center [1186, 191] width 284 height 25
click at [1157, 177] on div at bounding box center [1153, 189] width 25 height 25
click at [1153, 177] on div at bounding box center [1153, 189] width 25 height 25
type textarea "x"
type input "3.82"
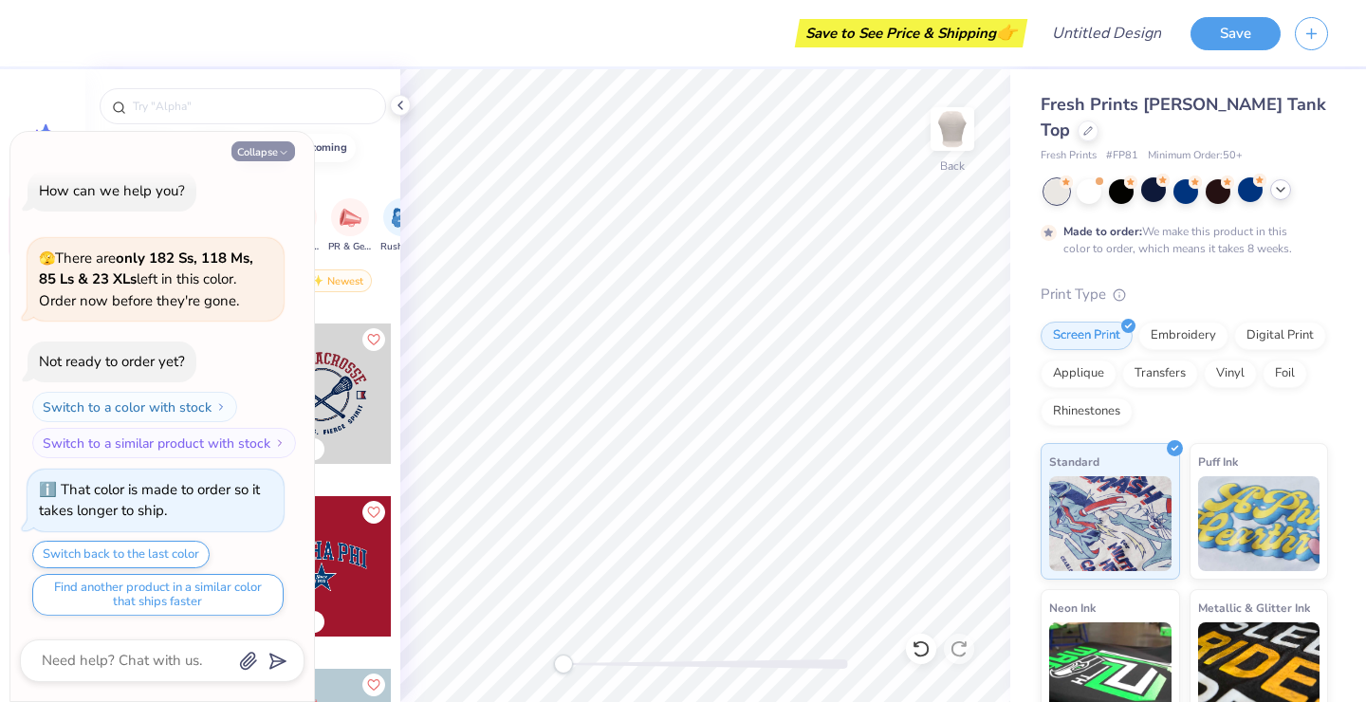
click at [274, 157] on button "Collapse" at bounding box center [263, 151] width 64 height 20
type textarea "x"
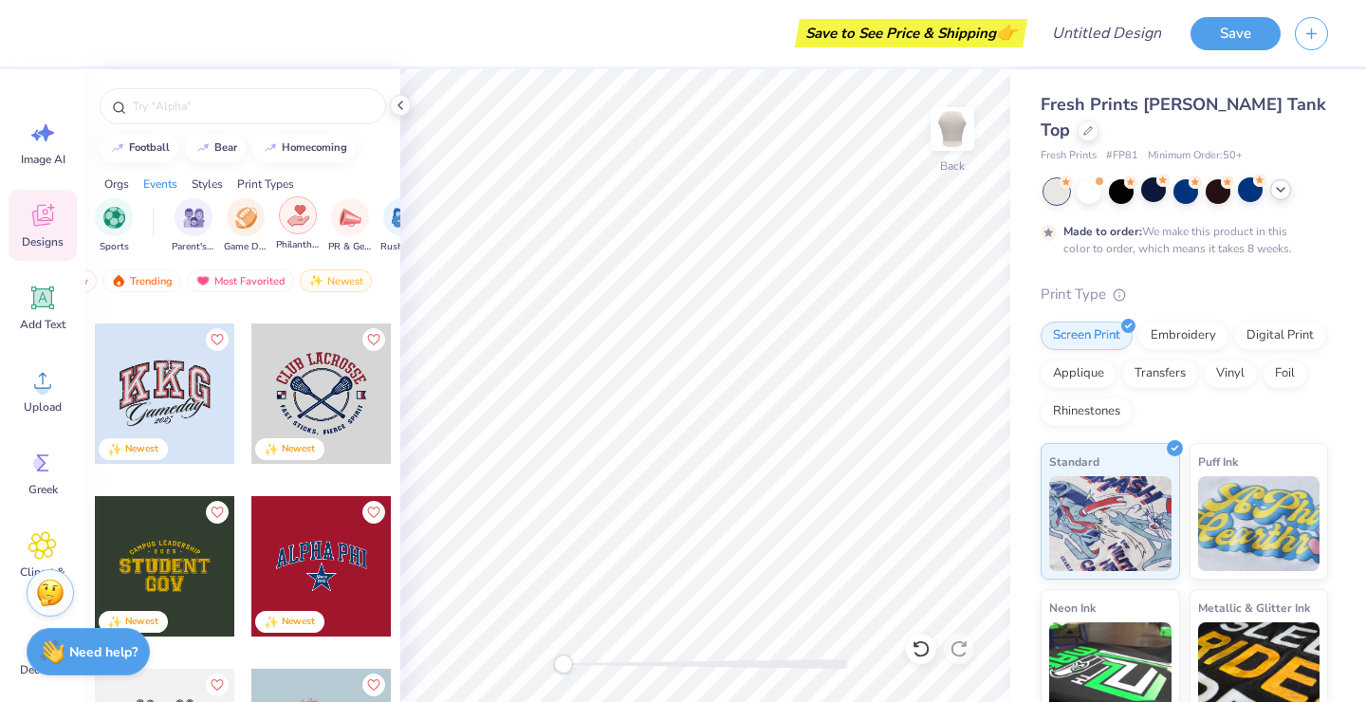
click at [299, 225] on img "filter for Philanthropy" at bounding box center [298, 216] width 22 height 22
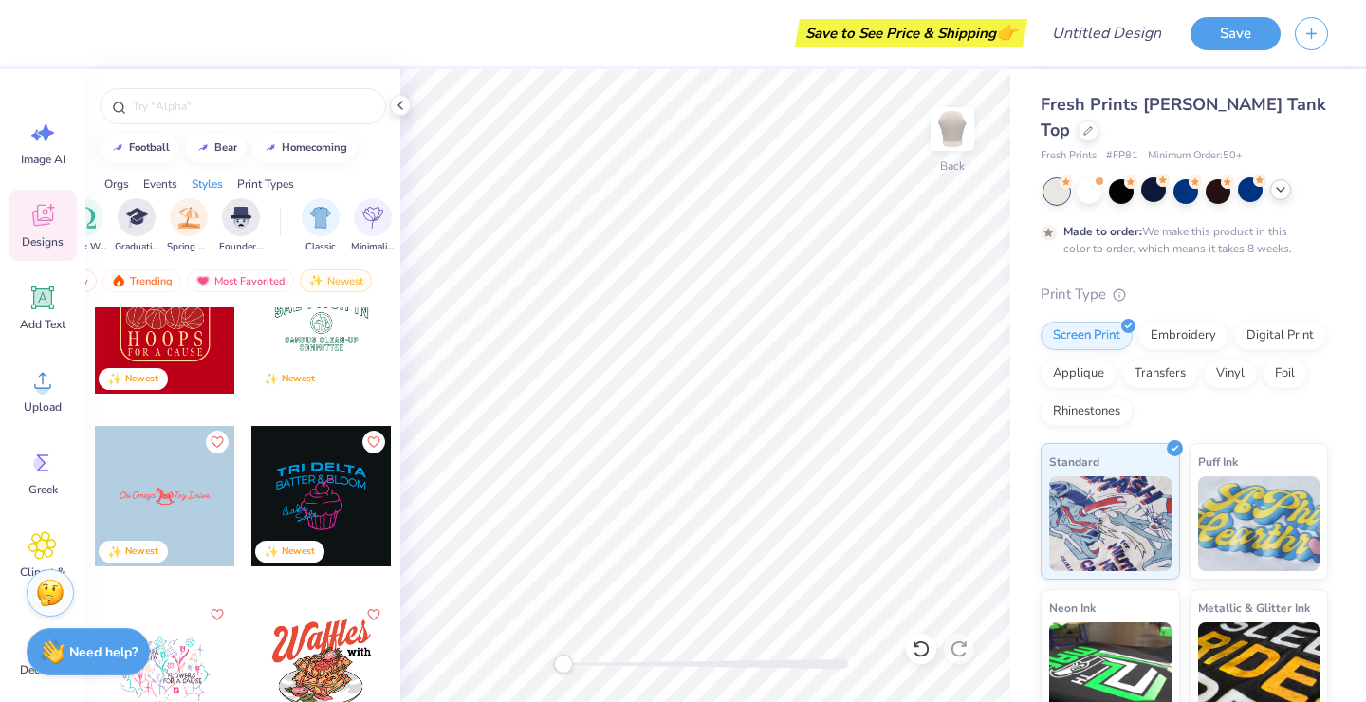
scroll to position [0, 788]
click at [188, 214] on img "filter for Spring Break" at bounding box center [192, 216] width 22 height 22
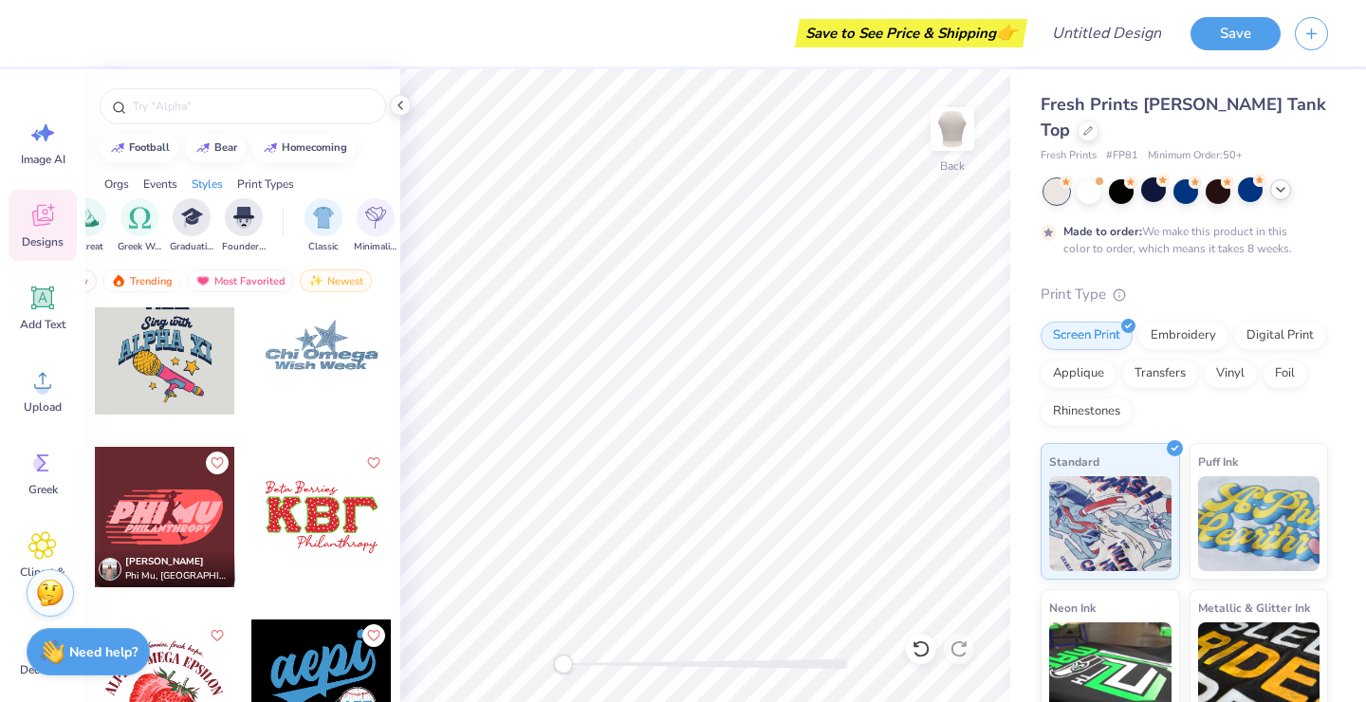
scroll to position [7133, 0]
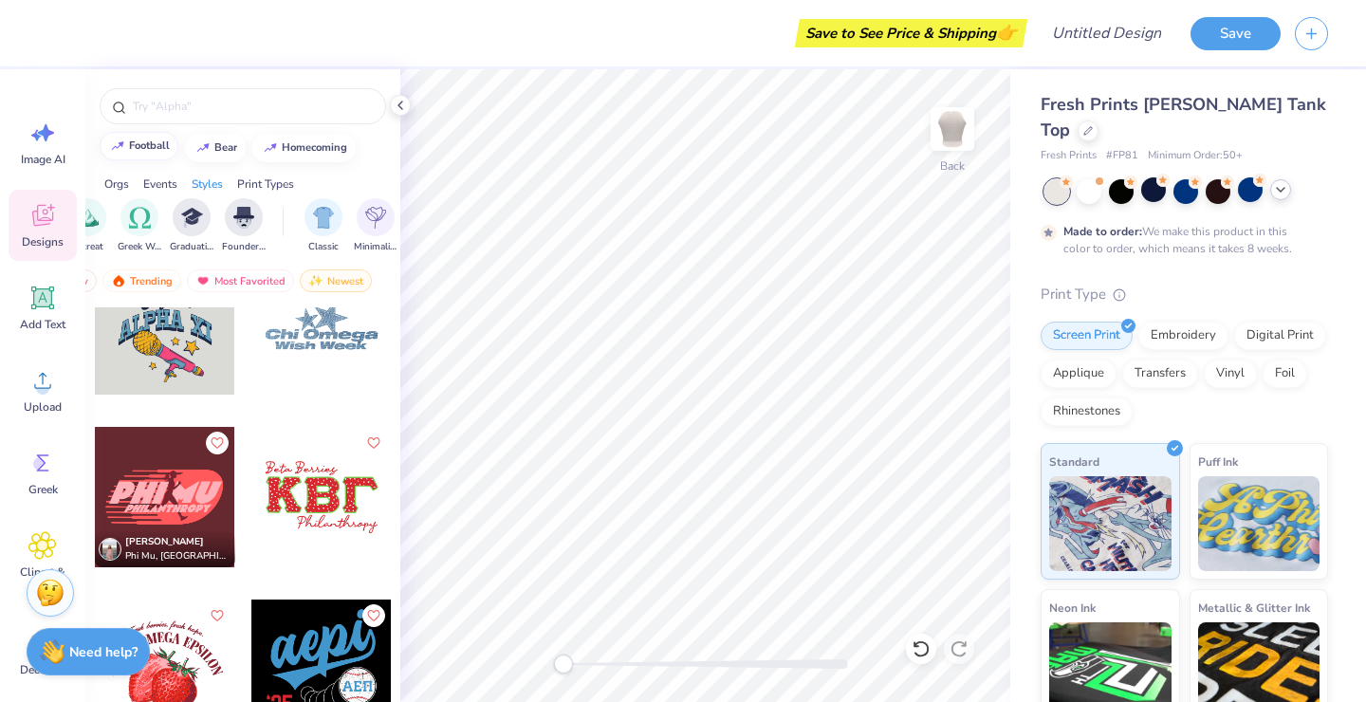
click at [145, 148] on div "football" at bounding box center [149, 145] width 41 height 10
type input "football"
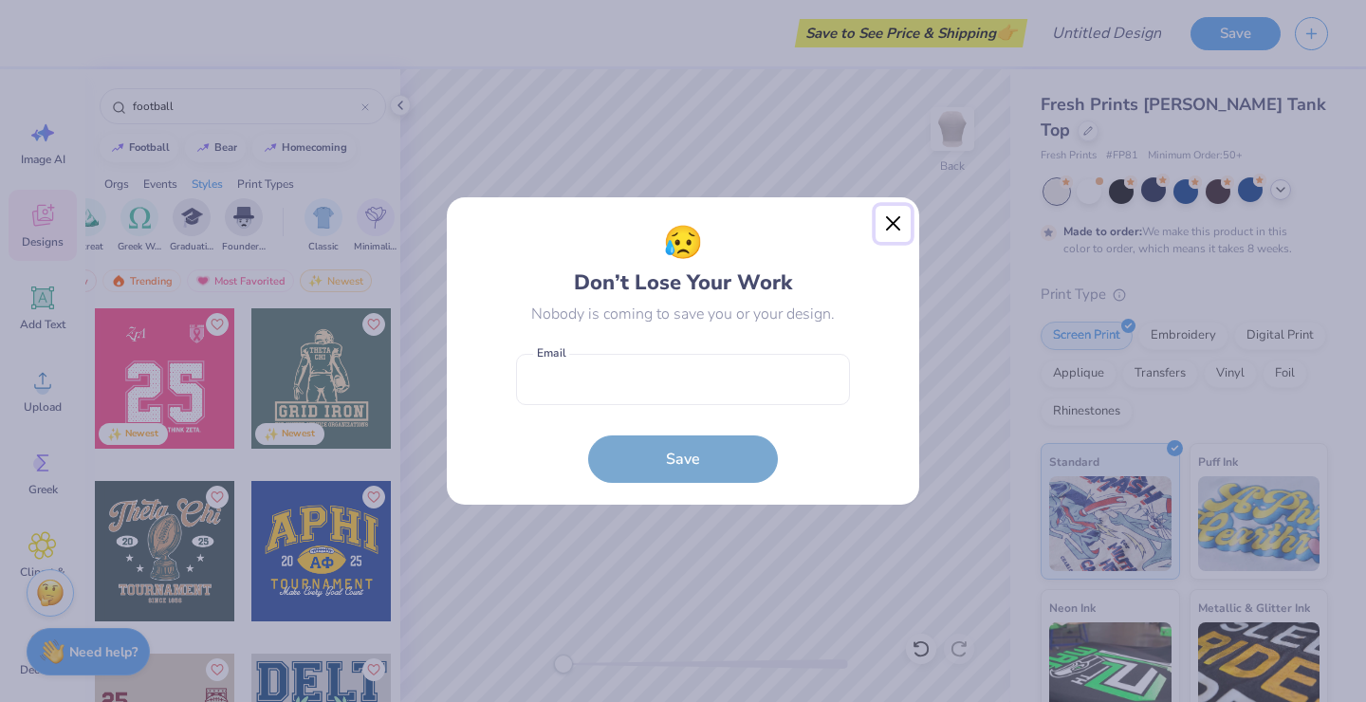
click at [896, 217] on button "Close" at bounding box center [894, 224] width 36 height 36
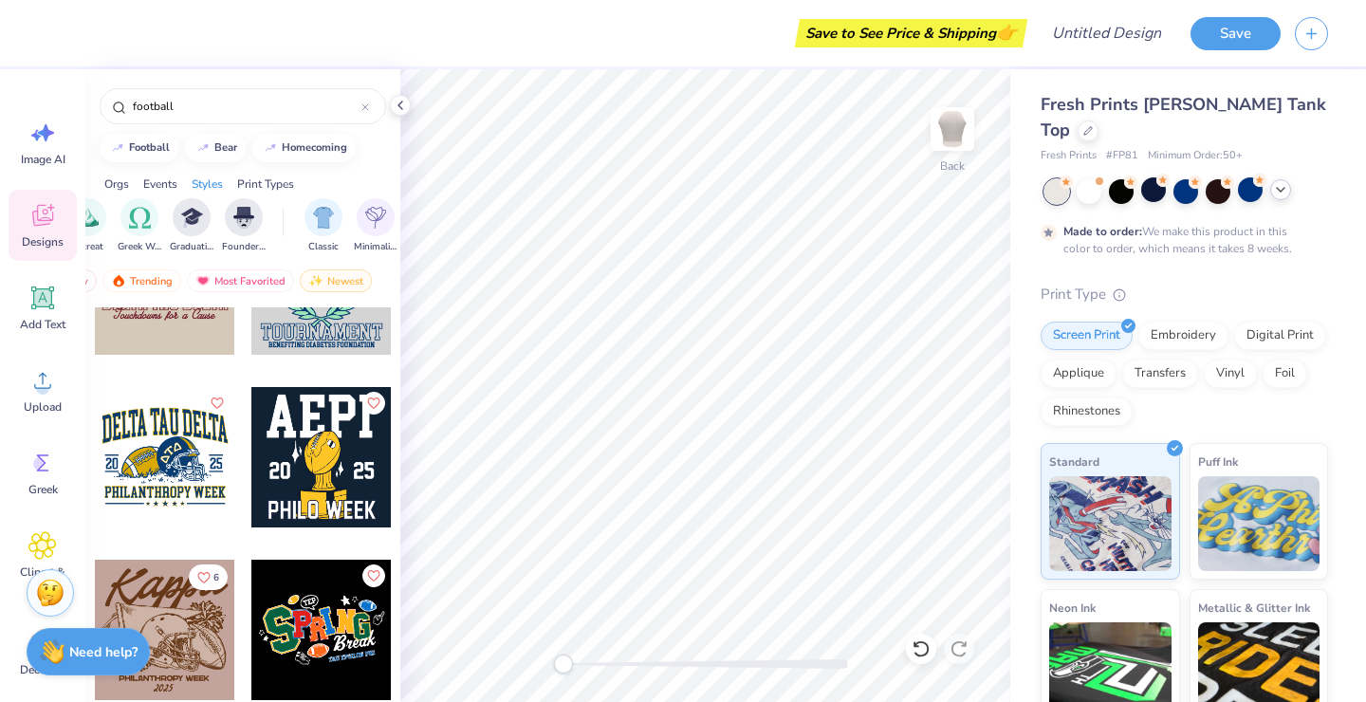
scroll to position [743, 0]
